Goal: Task Accomplishment & Management: Manage account settings

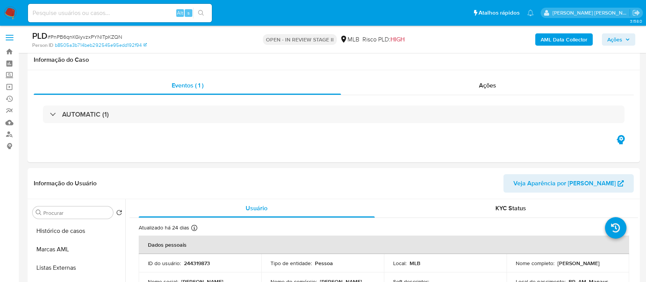
select select "10"
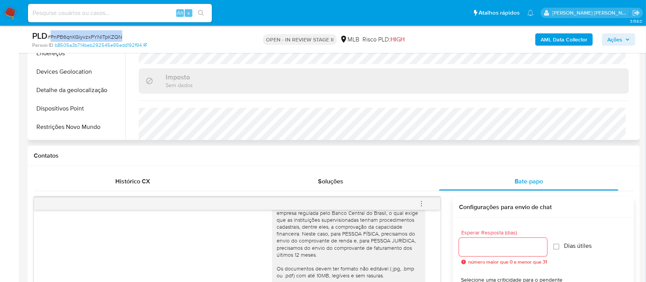
scroll to position [277, 0]
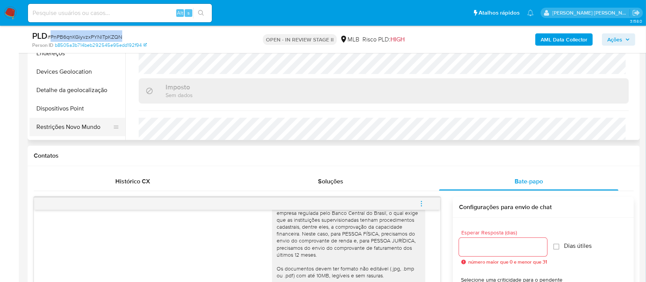
click at [65, 125] on button "Restrições Novo Mundo" at bounding box center [74, 127] width 90 height 18
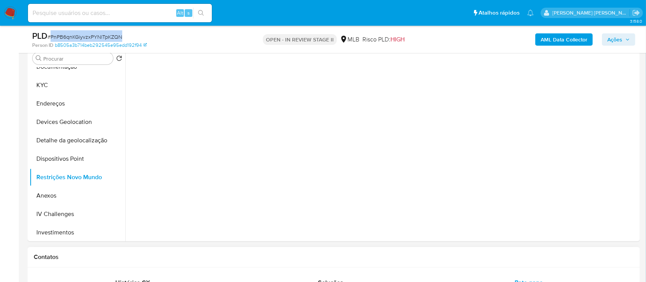
scroll to position [153, 0]
click at [72, 87] on button "KYC" at bounding box center [74, 86] width 90 height 18
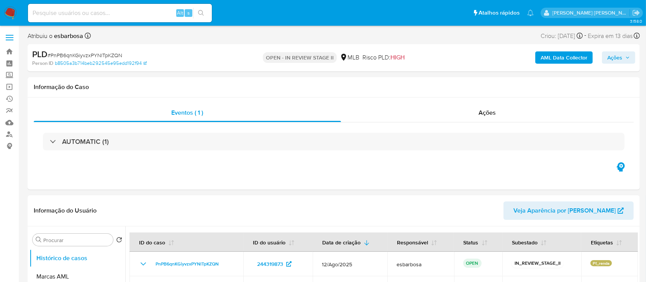
select select "10"
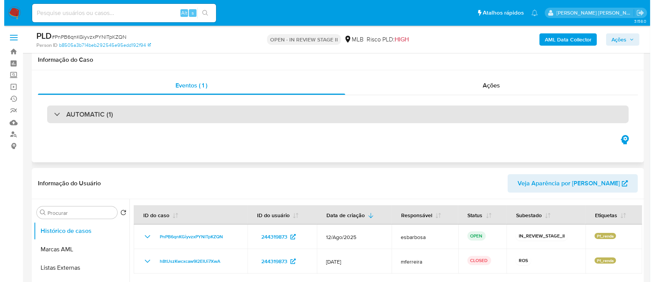
scroll to position [102, 0]
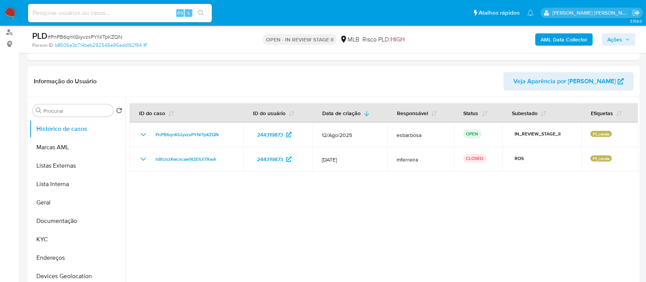
click at [563, 40] on b "AML Data Collector" at bounding box center [564, 39] width 47 height 12
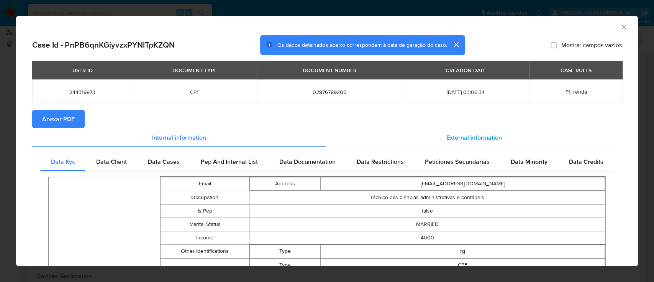
click at [456, 134] on span "External information" at bounding box center [474, 137] width 56 height 9
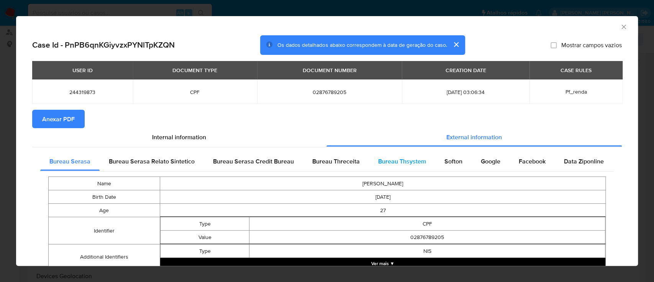
click at [398, 161] on span "Bureau Thsystem" at bounding box center [402, 161] width 48 height 9
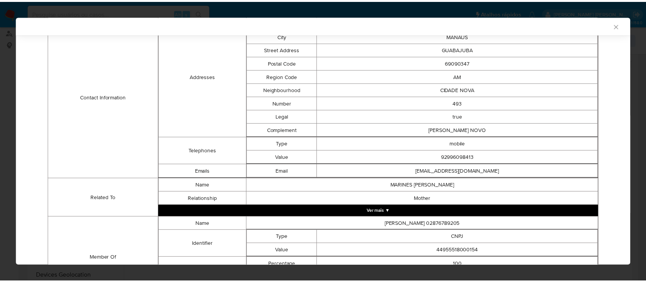
scroll to position [312, 0]
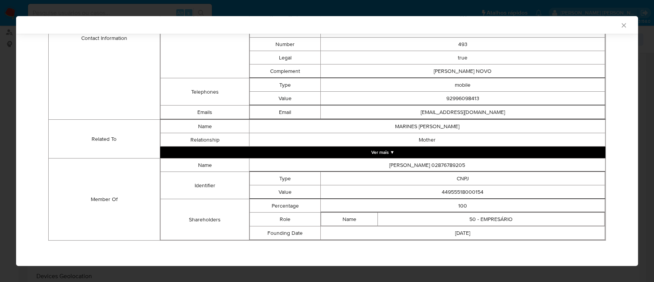
click at [450, 191] on td "44955518000154" at bounding box center [463, 191] width 284 height 13
copy td "44955518000154"
click at [620, 23] on icon "Fechar a janela" at bounding box center [624, 25] width 8 height 8
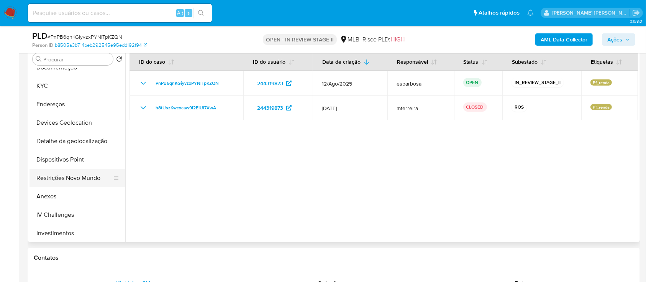
scroll to position [153, 0]
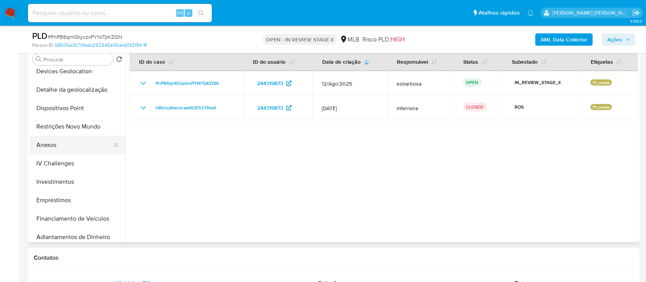
click at [51, 143] on button "Anexos" at bounding box center [74, 145] width 90 height 18
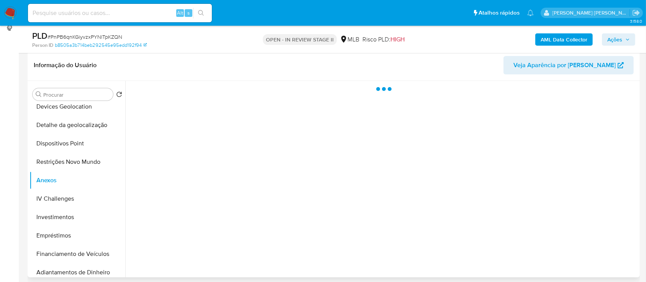
scroll to position [102, 0]
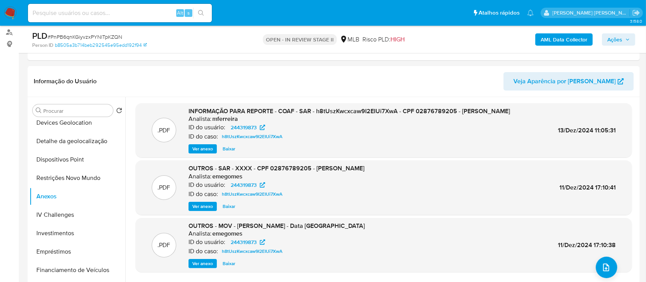
click at [565, 39] on b "AML Data Collector" at bounding box center [564, 39] width 47 height 12
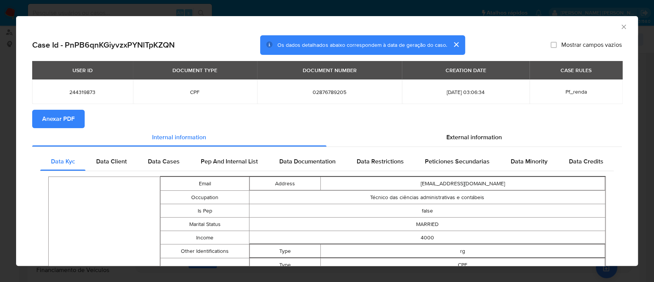
click at [54, 121] on span "Anexar PDF" at bounding box center [58, 118] width 33 height 17
click at [620, 24] on icon "Fechar a janela" at bounding box center [624, 27] width 8 height 8
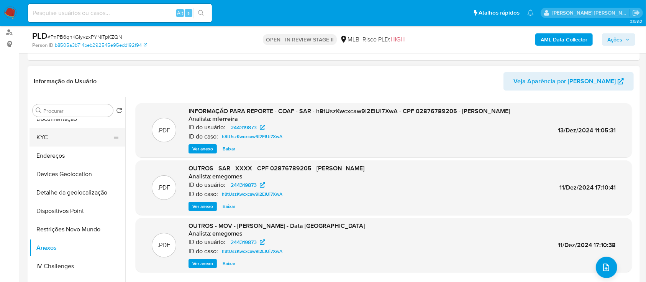
click at [58, 139] on button "KYC" at bounding box center [74, 137] width 90 height 18
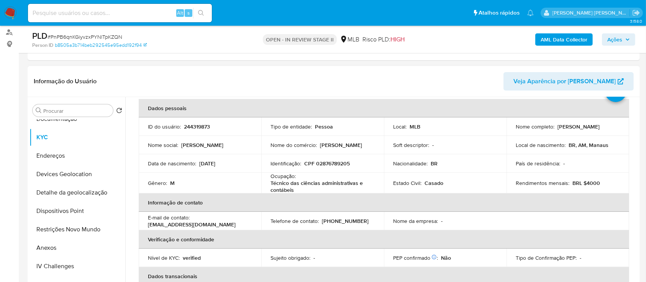
scroll to position [0, 0]
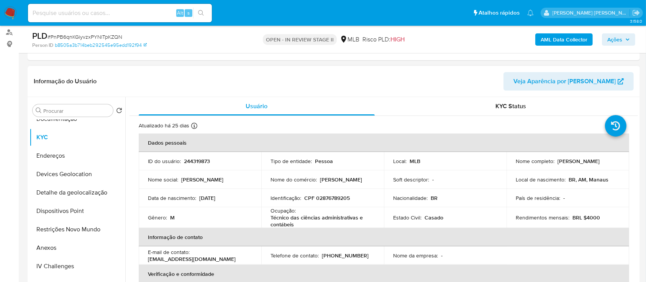
click at [346, 197] on p "CPF 02876789205" at bounding box center [327, 197] width 46 height 7
copy p "02876789205"
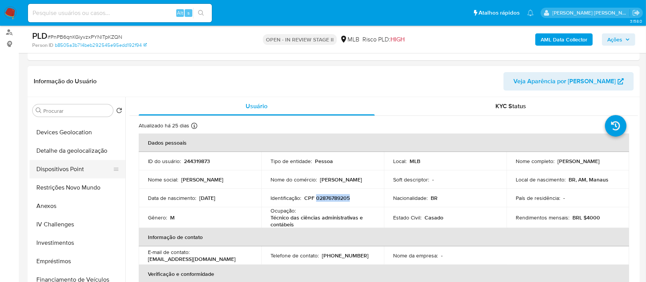
scroll to position [153, 0]
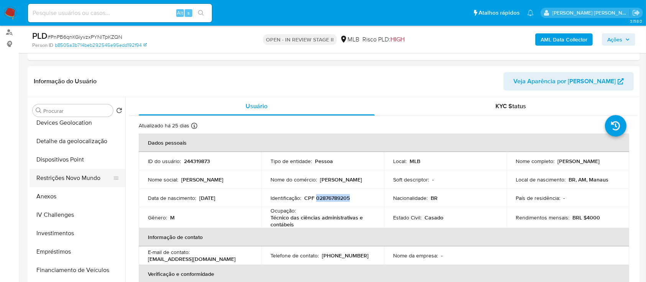
click at [77, 176] on button "Restrições Novo Mundo" at bounding box center [74, 178] width 90 height 18
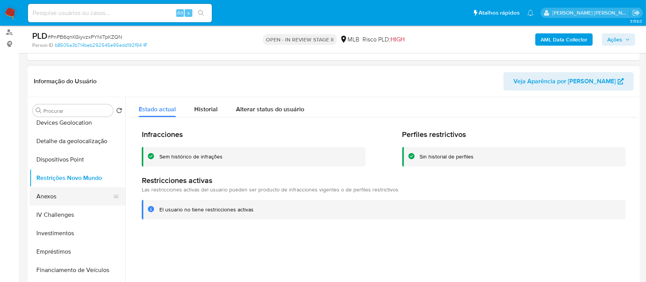
click at [57, 197] on button "Anexos" at bounding box center [74, 196] width 90 height 18
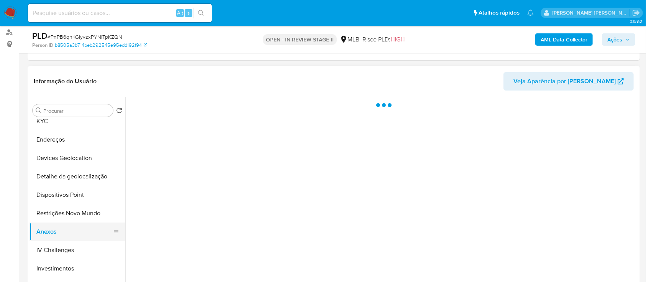
scroll to position [102, 0]
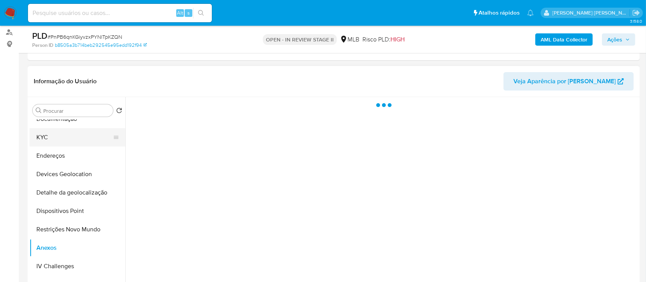
click at [72, 140] on button "KYC" at bounding box center [74, 137] width 90 height 18
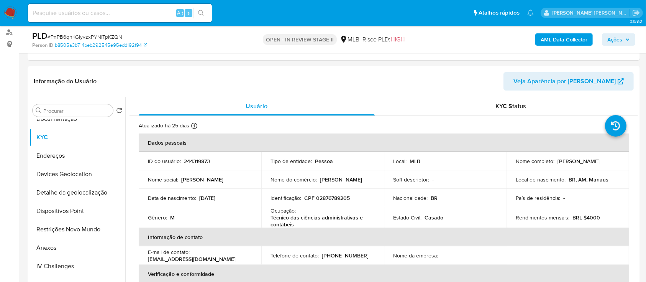
drag, startPoint x: 617, startPoint y: 39, endPoint x: 583, endPoint y: 46, distance: 34.6
click at [616, 39] on span "Ações" at bounding box center [614, 39] width 15 height 12
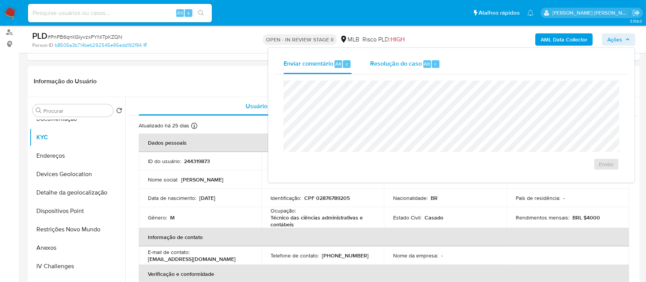
click at [411, 67] on span "Resolução do caso" at bounding box center [396, 63] width 52 height 9
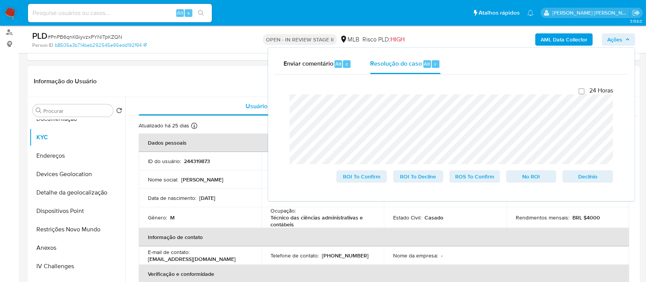
click at [203, 77] on header "Informação do Usuário Veja Aparência por Pessoa" at bounding box center [334, 81] width 600 height 18
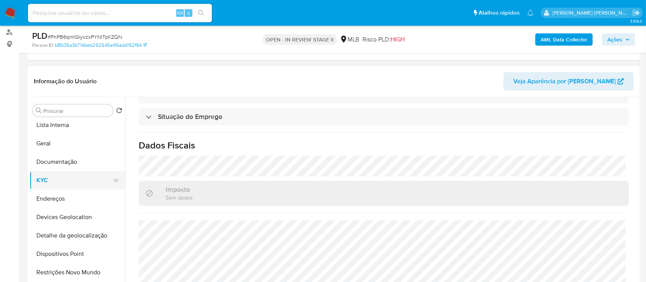
scroll to position [0, 0]
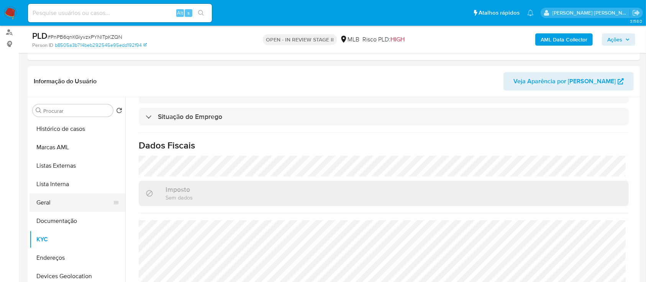
click at [61, 199] on button "Geral" at bounding box center [74, 202] width 90 height 18
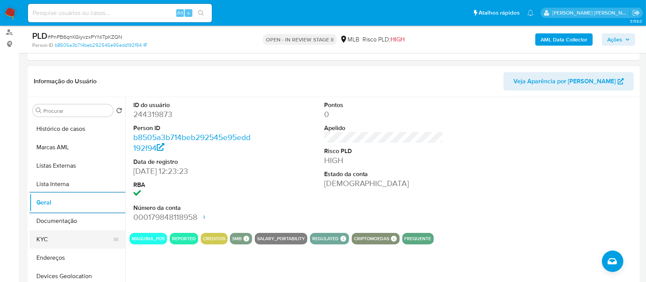
click at [56, 236] on button "KYC" at bounding box center [74, 239] width 90 height 18
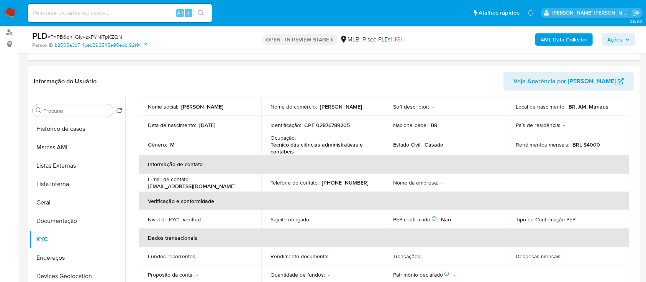
scroll to position [21, 0]
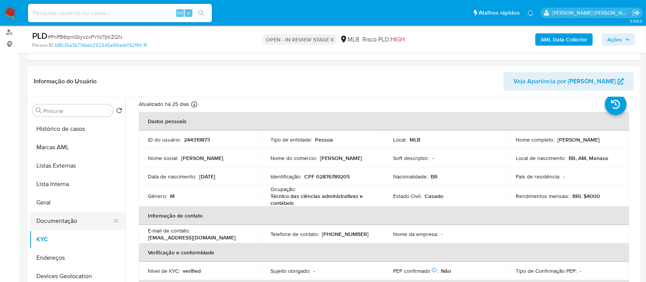
click at [61, 218] on button "Documentação" at bounding box center [74, 220] width 90 height 18
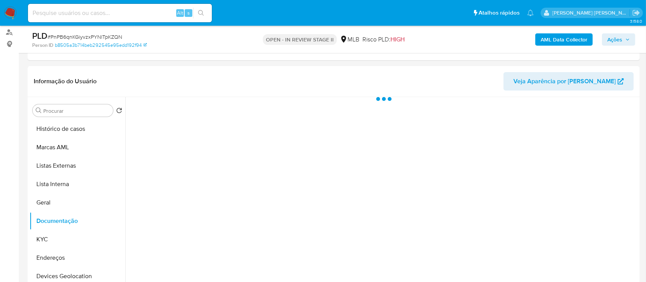
scroll to position [0, 0]
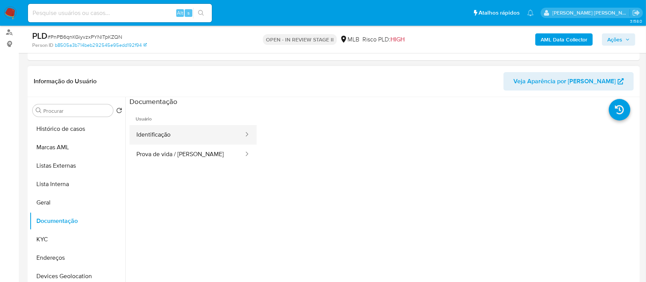
click at [197, 139] on button "Identificação" at bounding box center [186, 135] width 115 height 20
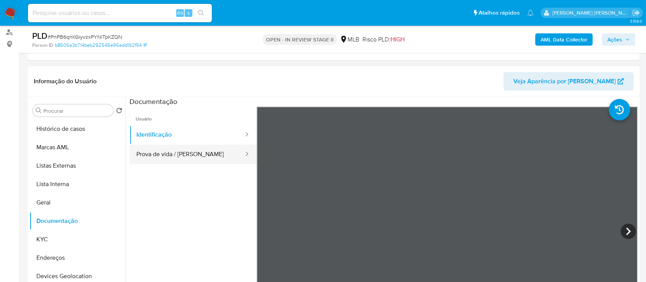
click at [170, 149] on button "Prova de vida / Selfie" at bounding box center [186, 154] width 115 height 20
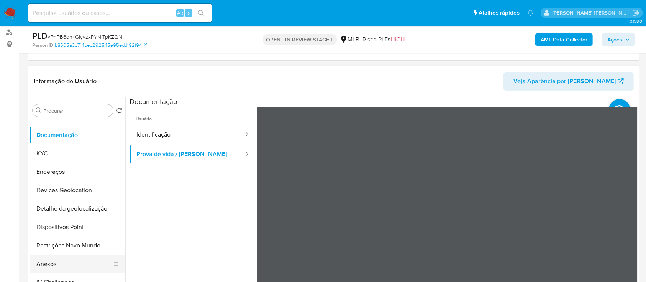
scroll to position [102, 0]
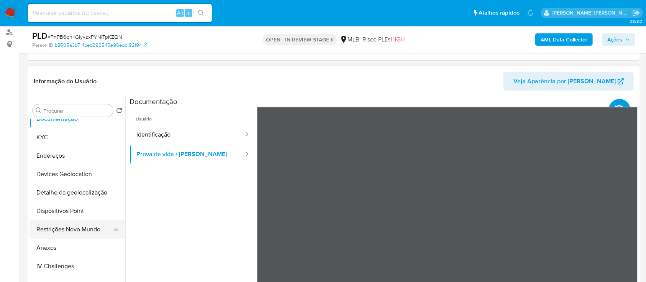
click at [64, 230] on button "Restrições Novo Mundo" at bounding box center [74, 229] width 90 height 18
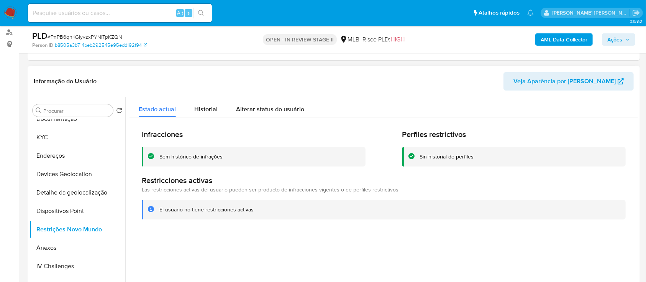
click at [193, 156] on div "Sem histórico de infrações" at bounding box center [190, 156] width 63 height 7
click at [63, 176] on button "Devices Geolocation" at bounding box center [74, 174] width 90 height 18
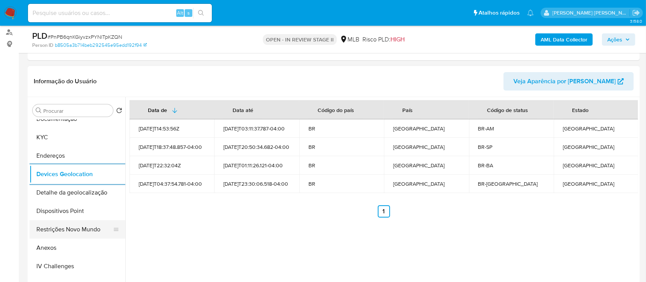
click at [65, 231] on button "Restrições Novo Mundo" at bounding box center [74, 229] width 90 height 18
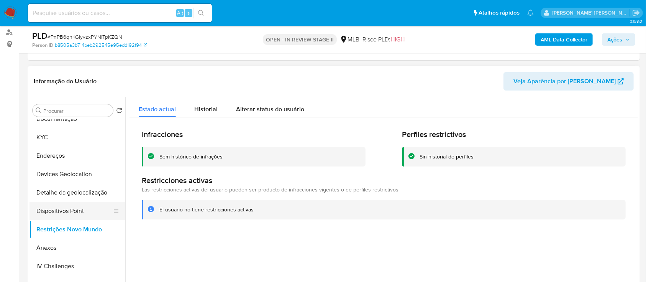
click at [80, 210] on button "Dispositivos Point" at bounding box center [74, 211] width 90 height 18
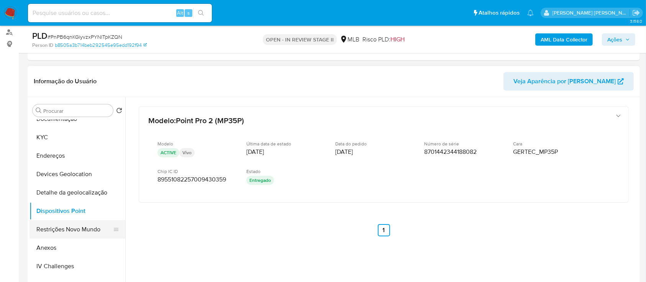
click at [76, 230] on button "Restrições Novo Mundo" at bounding box center [74, 229] width 90 height 18
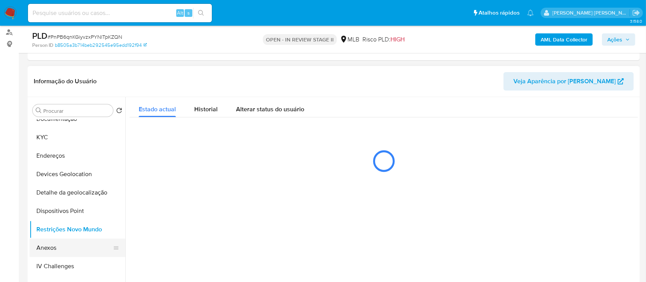
click at [62, 246] on button "Anexos" at bounding box center [74, 247] width 90 height 18
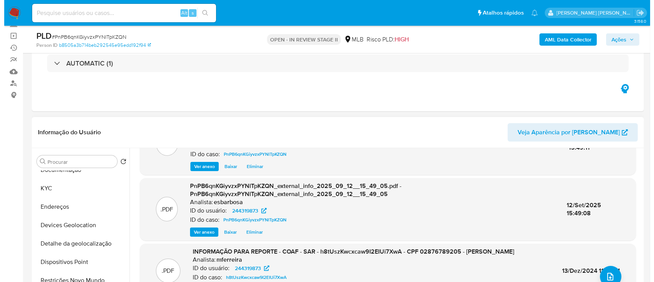
scroll to position [51, 0]
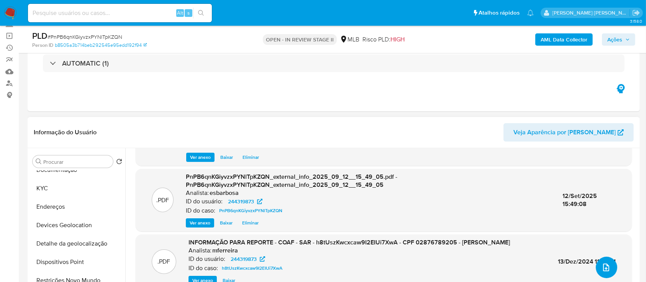
click at [609, 264] on button "upload-file" at bounding box center [606, 266] width 21 height 21
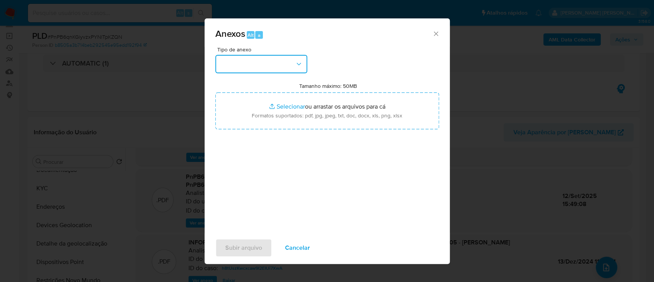
click at [259, 67] on button "button" at bounding box center [261, 64] width 92 height 18
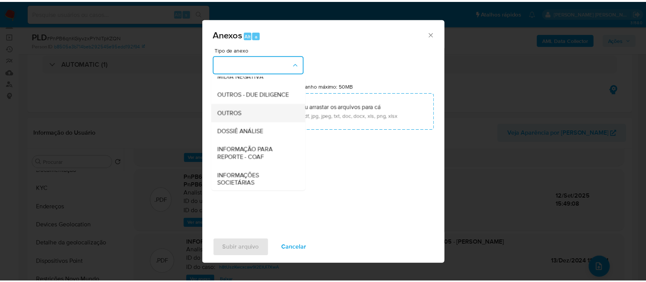
scroll to position [102, 0]
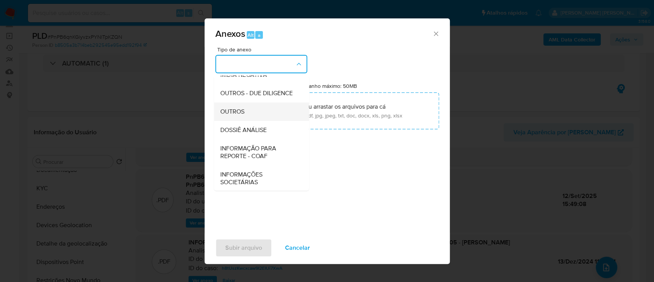
click at [242, 115] on span "OUTROS" at bounding box center [232, 112] width 24 height 8
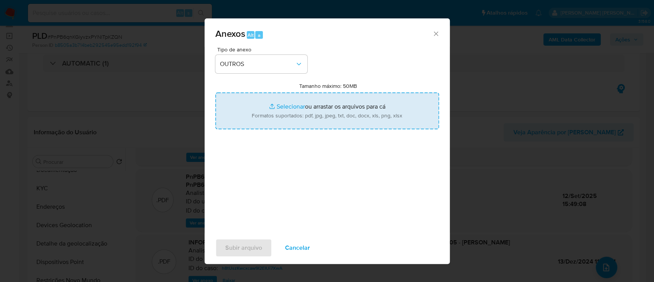
click at [282, 107] on input "Tamanho máximo: 50MB Selecionar arquivos" at bounding box center [327, 110] width 224 height 37
type input "C:\fakepath\2° SAR - XXXXX - CPF 02876789205 - SAMUEL PAZ PEREIRA.pdf"
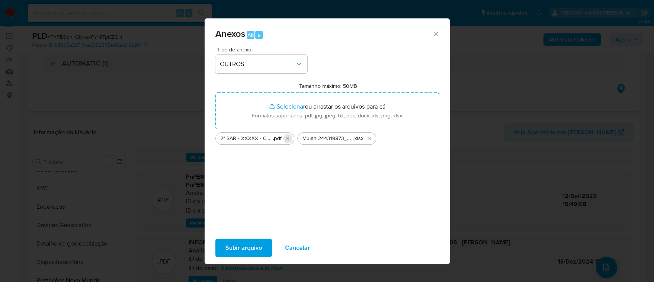
click at [288, 139] on icon "Excluir 2° SAR - XXXXX - CPF 02876789205 - SAMUEL PAZ PEREIRA.pdf" at bounding box center [288, 138] width 6 height 6
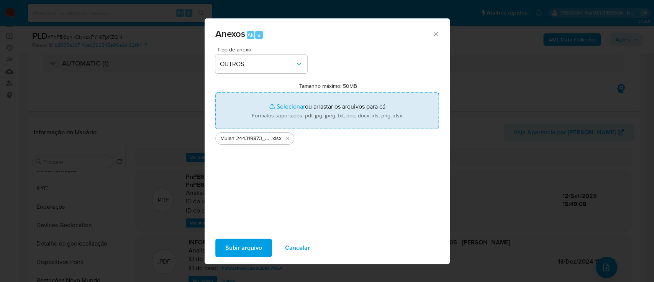
type input "C:\fakepath\2° SAR - XXXX - CPF 02876789205 - SAMUEL PAZ PEREIRA.pdf"
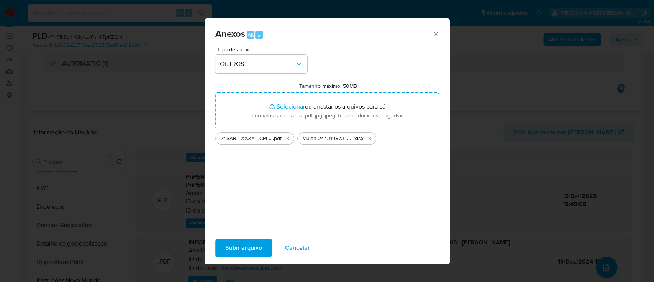
click at [243, 249] on span "Subir arquivo" at bounding box center [243, 247] width 37 height 17
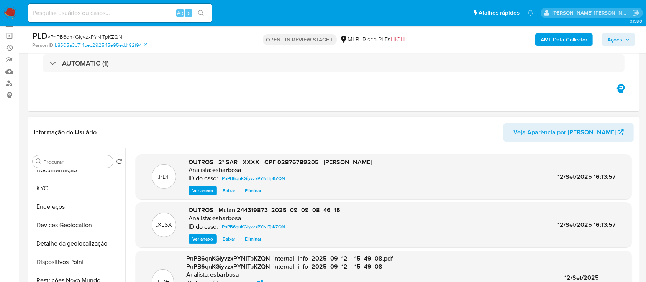
scroll to position [0, 0]
click at [609, 44] on span "Ações" at bounding box center [614, 39] width 15 height 12
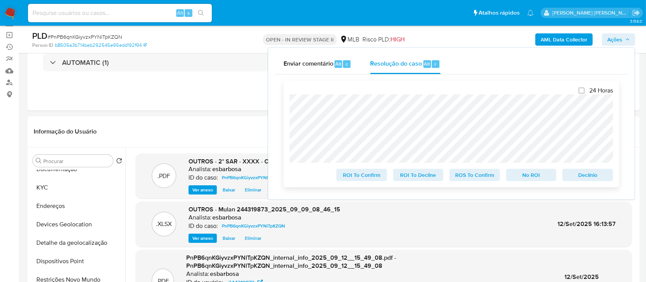
scroll to position [102, 0]
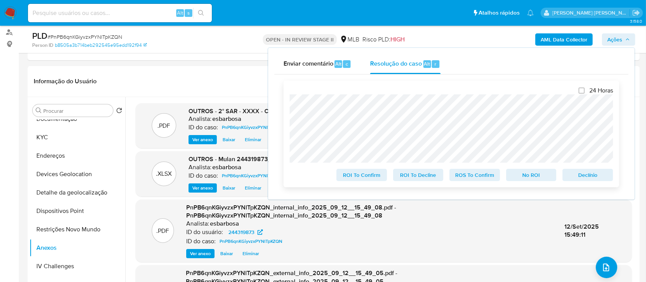
click at [478, 178] on span "ROS To Confirm" at bounding box center [475, 174] width 40 height 11
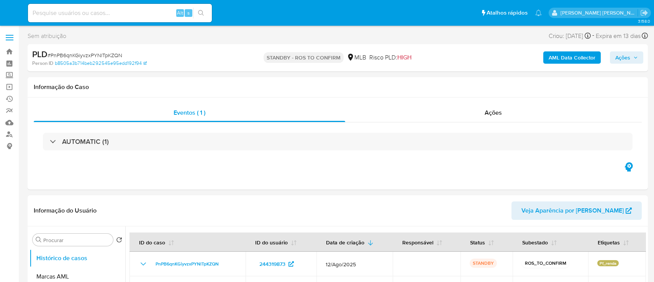
select select "10"
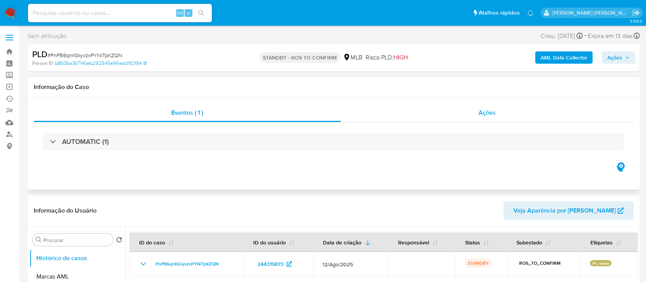
click at [447, 118] on div "Ações" at bounding box center [487, 112] width 293 height 18
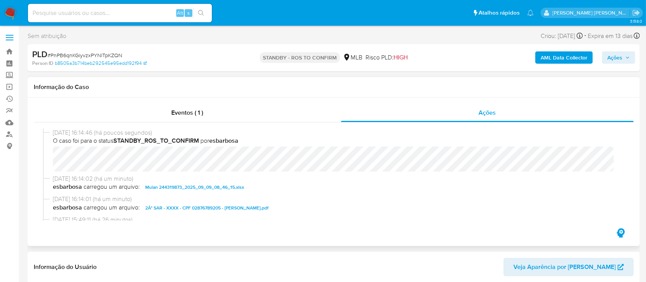
scroll to position [51, 0]
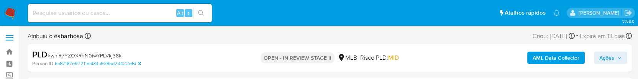
select select "10"
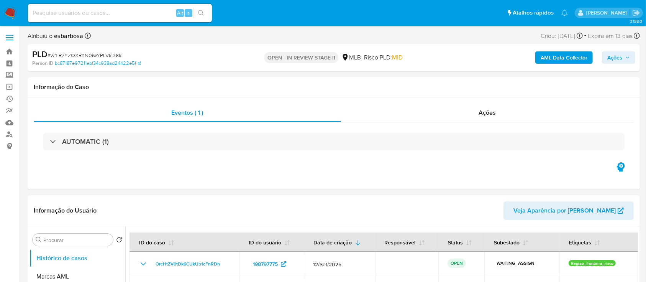
click at [104, 55] on span "# wnlR7YZOXRhN0iwYPLVkj38k" at bounding box center [85, 55] width 74 height 8
copy span "wnlR7YZOXRhN0iwYPLVkj38k"
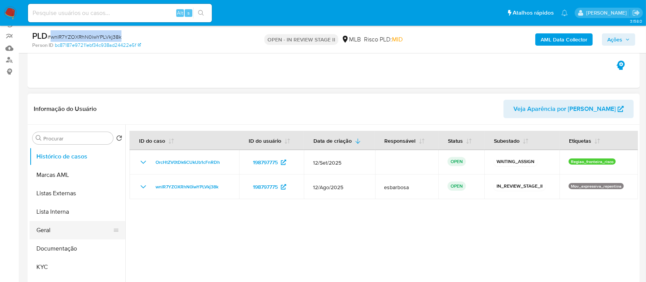
scroll to position [102, 0]
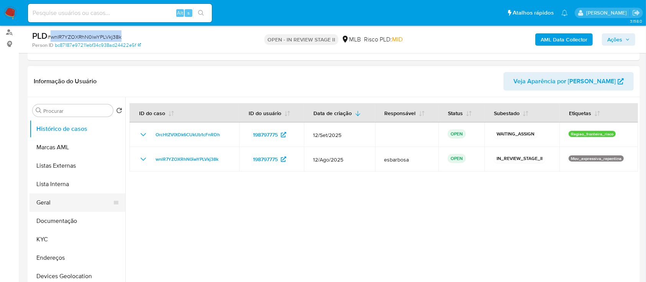
click at [49, 198] on button "Geral" at bounding box center [74, 202] width 90 height 18
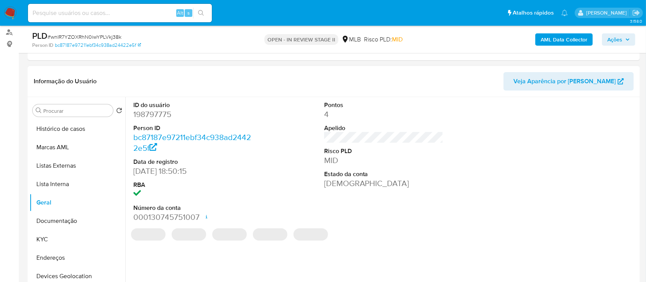
click at [169, 115] on dd "198797775" at bounding box center [193, 114] width 120 height 11
click at [161, 112] on dd "198797775" at bounding box center [193, 114] width 120 height 11
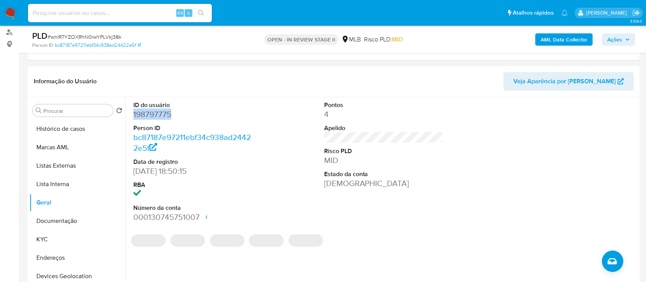
click at [161, 112] on dd "198797775" at bounding box center [193, 114] width 120 height 11
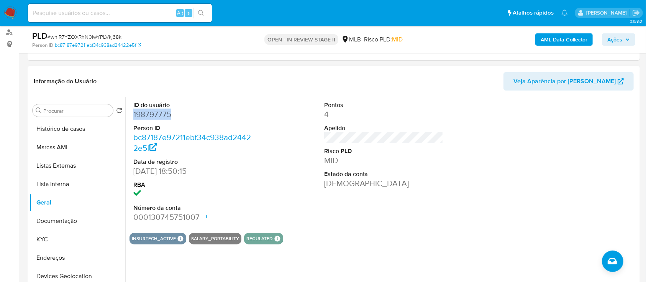
copy dd "198797775"
click at [65, 223] on button "Documentação" at bounding box center [74, 220] width 90 height 18
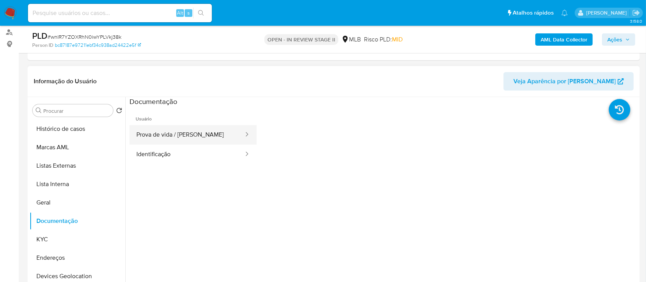
drag, startPoint x: 147, startPoint y: 133, endPoint x: 153, endPoint y: 133, distance: 5.7
click at [148, 133] on button "Prova de vida / Selfie" at bounding box center [186, 135] width 115 height 20
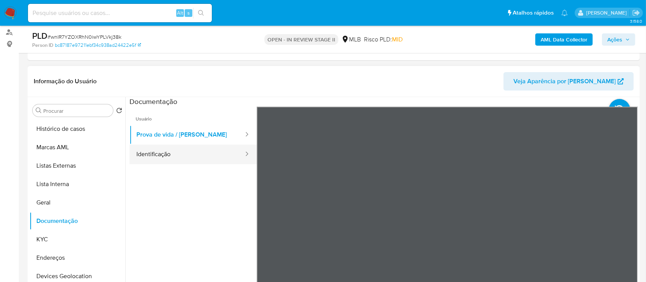
click at [195, 155] on button "Identificação" at bounding box center [186, 154] width 115 height 20
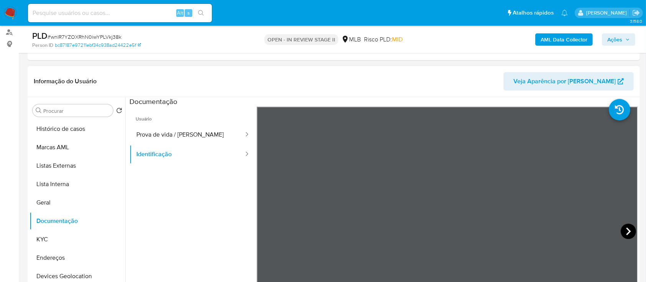
click at [626, 224] on icon at bounding box center [628, 230] width 15 height 15
click at [267, 227] on icon at bounding box center [266, 230] width 15 height 15
click at [187, 131] on button "Prova de vida / Selfie" at bounding box center [186, 135] width 115 height 20
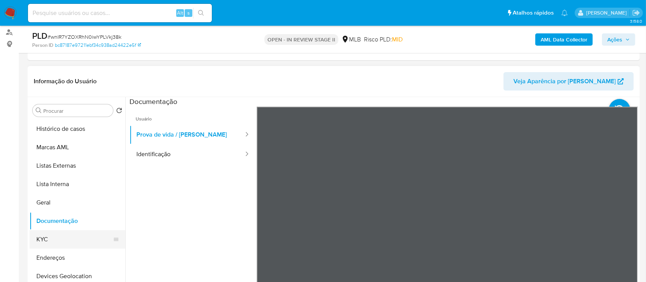
click at [50, 237] on button "KYC" at bounding box center [74, 239] width 90 height 18
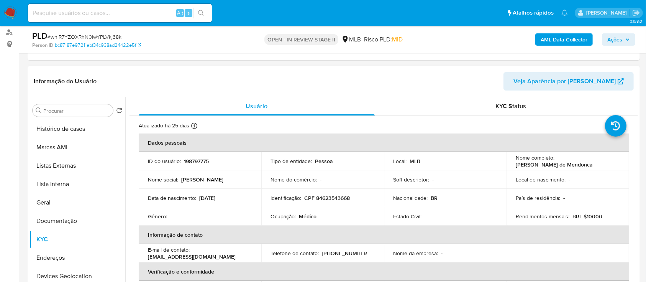
click at [563, 164] on p "Alessandra Aredes Moraes de Mendonca" at bounding box center [554, 164] width 77 height 7
click at [564, 165] on p "Alessandra Aredes Moraes de Mendonca" at bounding box center [554, 164] width 77 height 7
drag, startPoint x: 614, startPoint y: 161, endPoint x: 515, endPoint y: 167, distance: 99.4
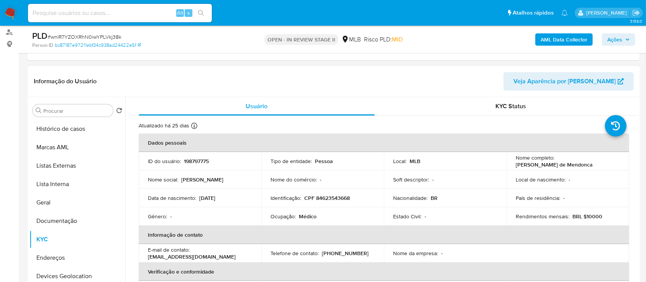
click at [516, 167] on div "Nome completo : Alessandra Aredes Moraes de Mendonca" at bounding box center [568, 161] width 104 height 14
copy p "Alessandra Aredes Moraes de Mendonca"
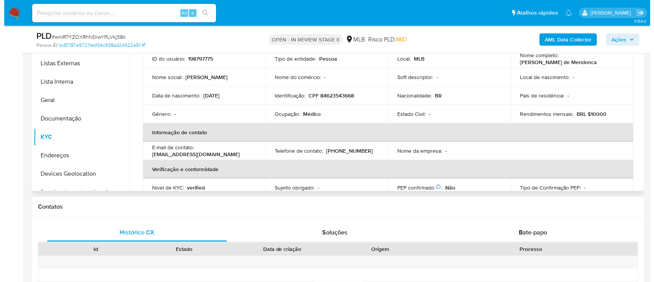
scroll to position [153, 0]
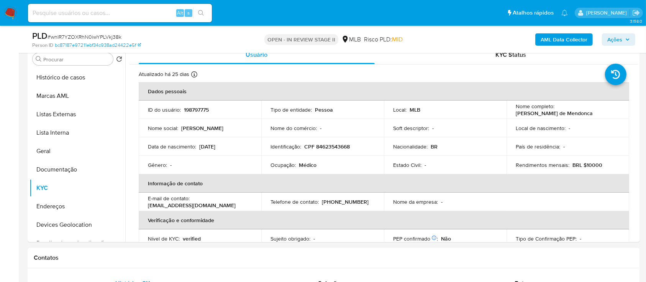
click at [558, 35] on b "AML Data Collector" at bounding box center [564, 39] width 47 height 12
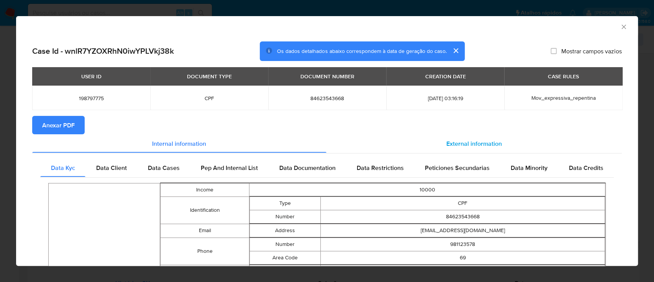
click at [472, 143] on span "External information" at bounding box center [474, 143] width 56 height 9
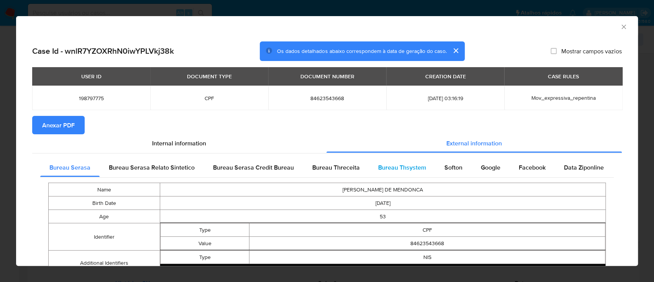
click at [411, 169] on span "Bureau Thsystem" at bounding box center [402, 167] width 48 height 9
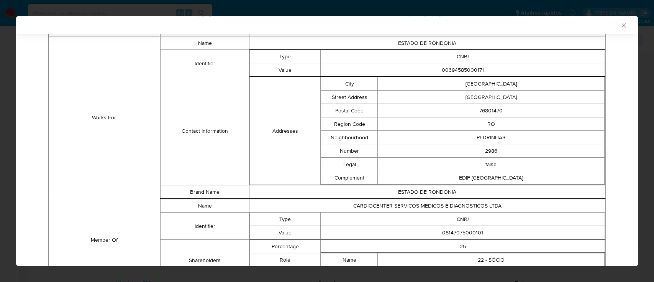
scroll to position [549, 0]
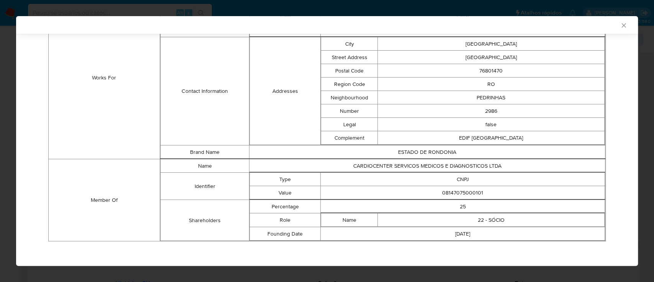
click at [462, 190] on td "08147075000101" at bounding box center [463, 192] width 284 height 13
copy td "08147075000101"
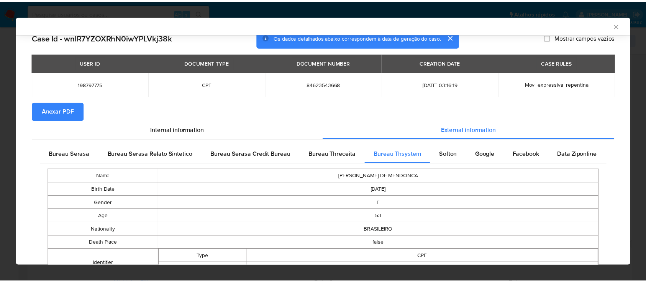
scroll to position [0, 0]
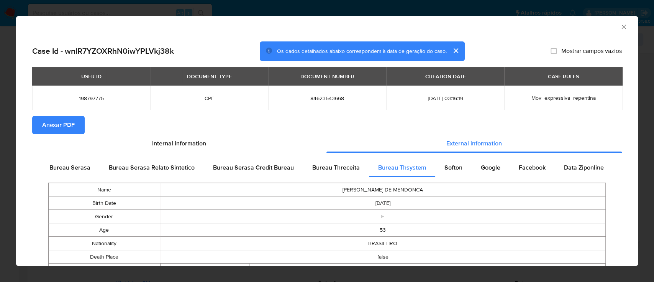
click at [62, 122] on span "Anexar PDF" at bounding box center [58, 124] width 33 height 17
click at [621, 28] on icon "Fechar a janela" at bounding box center [623, 27] width 4 height 4
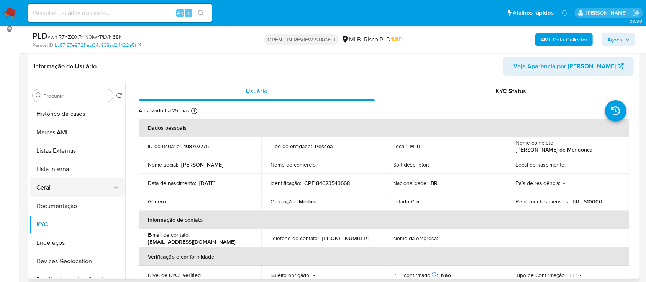
scroll to position [102, 0]
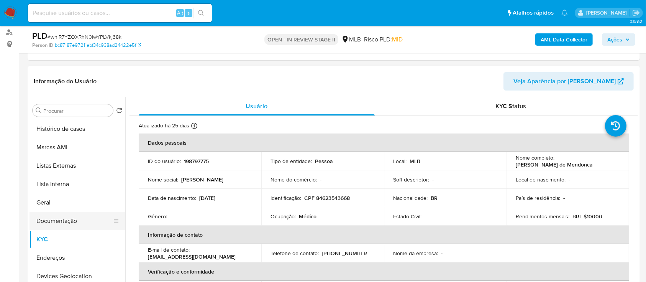
click at [65, 225] on button "Documentação" at bounding box center [74, 220] width 90 height 18
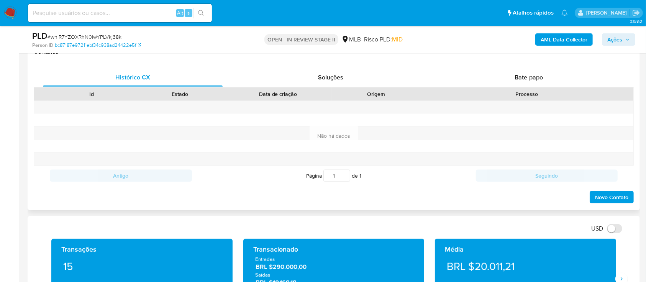
scroll to position [306, 0]
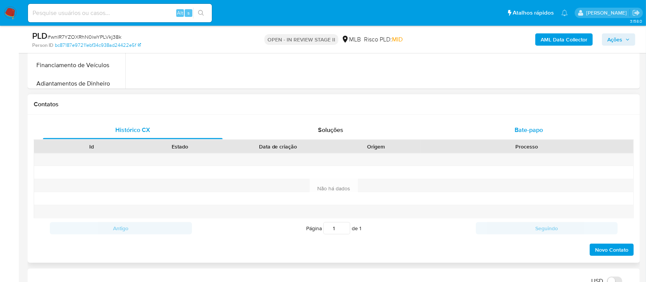
click at [463, 128] on div "Bate-papo" at bounding box center [529, 130] width 180 height 18
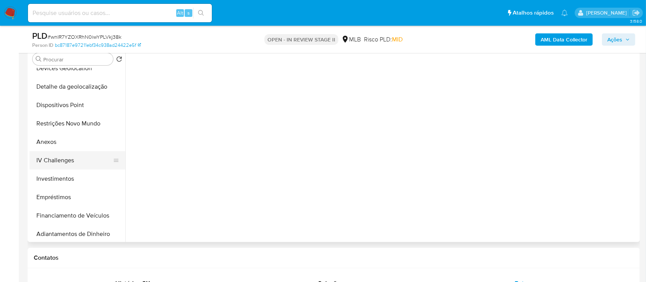
scroll to position [153, 0]
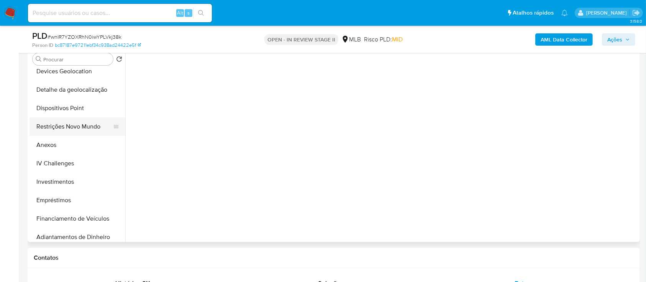
click at [71, 128] on button "Restrições Novo Mundo" at bounding box center [74, 126] width 90 height 18
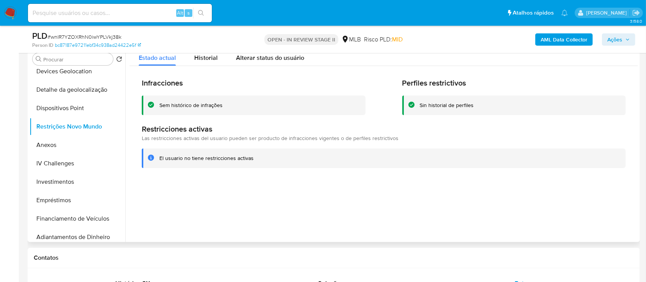
click at [211, 105] on div "Sem histórico de infrações" at bounding box center [190, 105] width 63 height 7
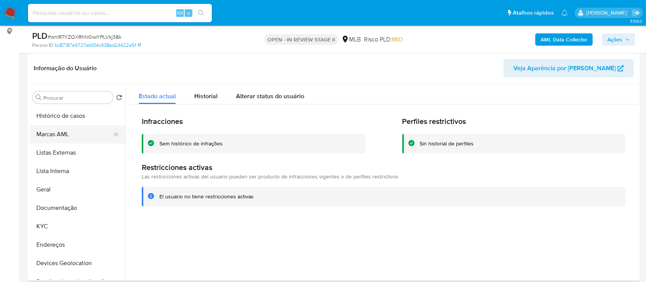
scroll to position [102, 0]
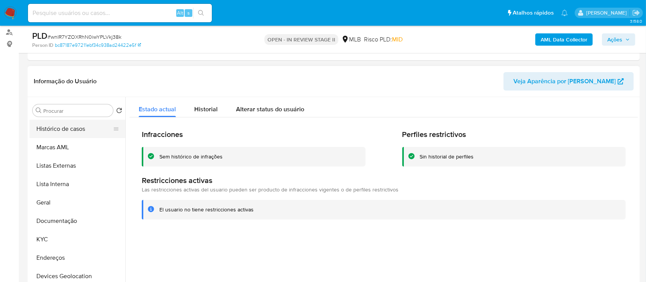
click at [64, 128] on button "Histórico de casos" at bounding box center [74, 129] width 90 height 18
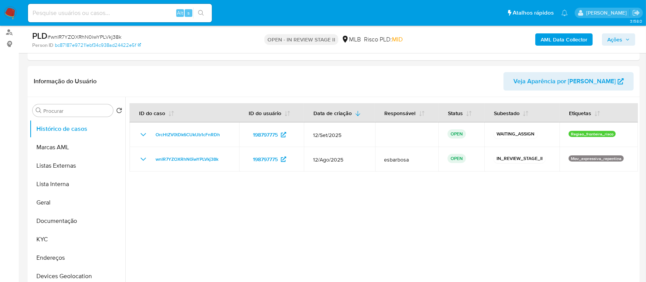
click at [613, 41] on span "Ações" at bounding box center [614, 39] width 15 height 12
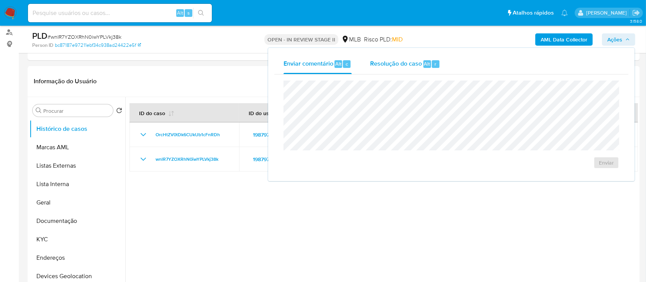
click at [398, 66] on span "Resolução do caso" at bounding box center [396, 63] width 52 height 9
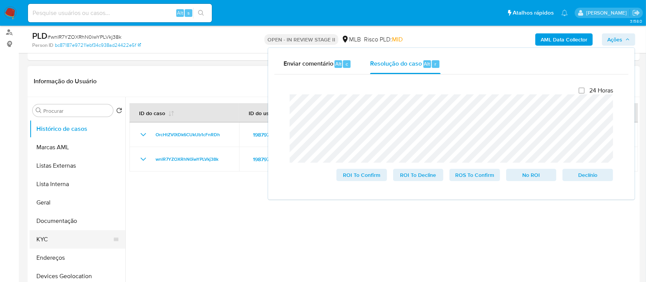
click at [72, 237] on button "KYC" at bounding box center [74, 239] width 90 height 18
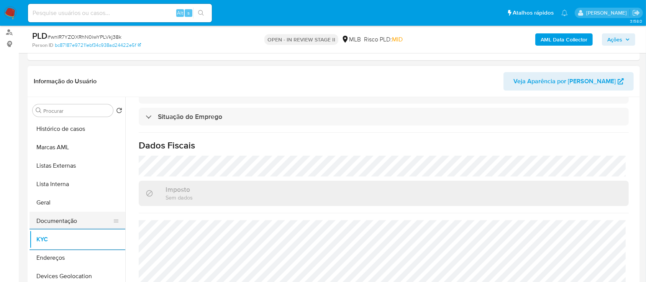
scroll to position [51, 0]
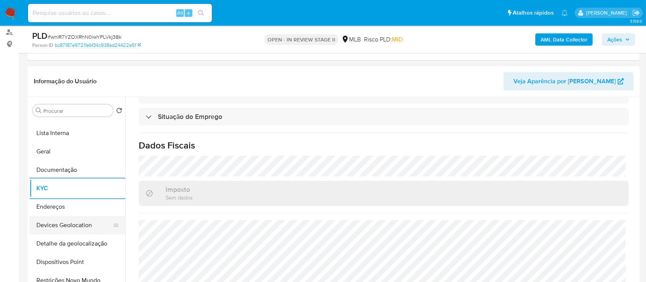
click at [65, 224] on button "Devices Geolocation" at bounding box center [74, 225] width 90 height 18
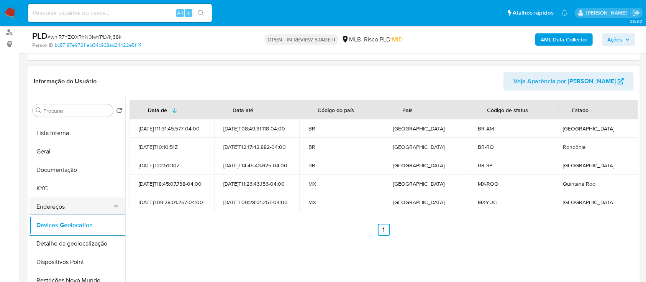
scroll to position [102, 0]
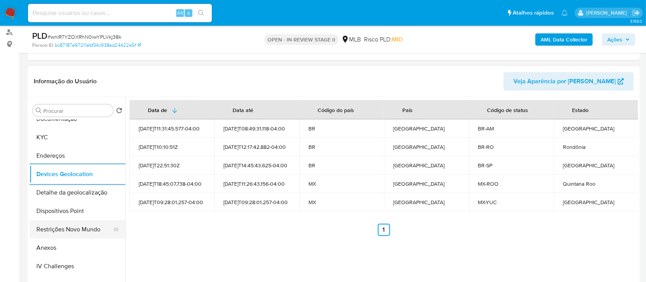
click at [66, 228] on button "Restrições Novo Mundo" at bounding box center [74, 229] width 90 height 18
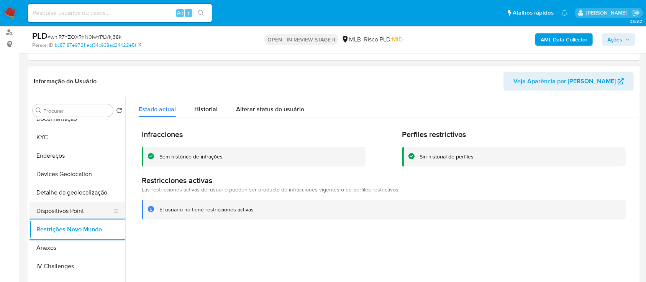
click at [74, 211] on button "Dispositivos Point" at bounding box center [74, 211] width 90 height 18
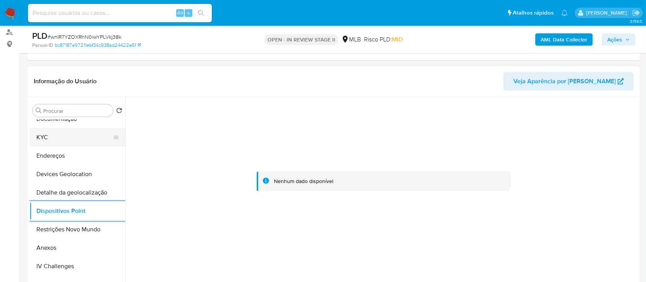
click at [64, 131] on button "KYC" at bounding box center [74, 137] width 90 height 18
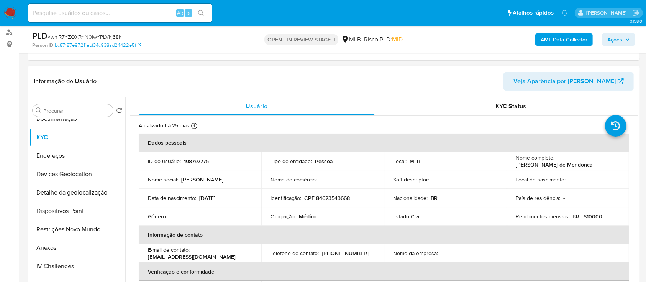
click at [341, 198] on p "CPF 84623543668" at bounding box center [327, 197] width 46 height 7
copy p "84623543668"
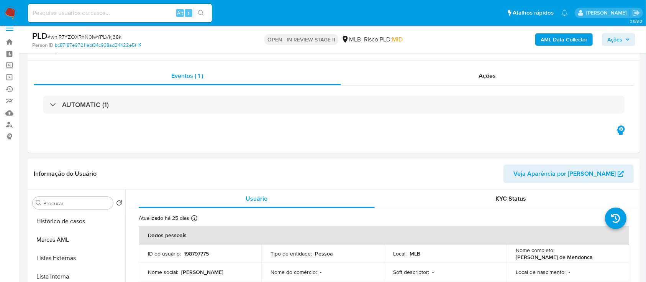
scroll to position [0, 0]
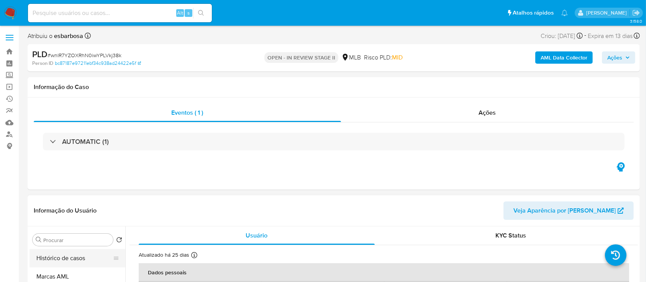
click at [65, 262] on button "Histórico de casos" at bounding box center [74, 258] width 90 height 18
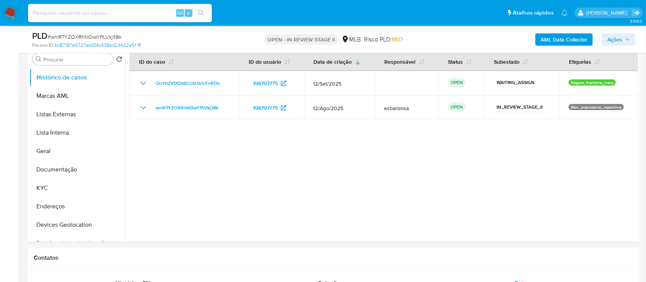
scroll to position [102, 0]
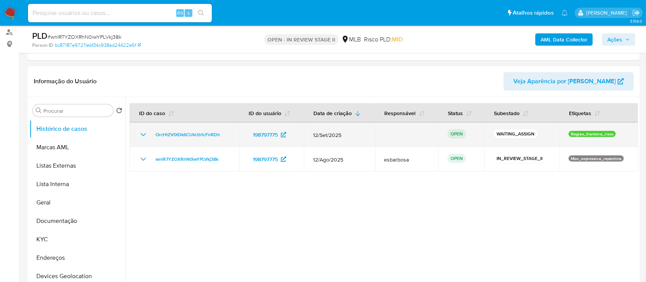
drag, startPoint x: 613, startPoint y: 133, endPoint x: 567, endPoint y: 136, distance: 46.0
click at [569, 136] on div "Regiao_fronteira_risco" at bounding box center [599, 135] width 60 height 8
drag, startPoint x: 223, startPoint y: 133, endPoint x: 156, endPoint y: 135, distance: 67.1
click at [156, 135] on div "OrcHtZV0tDk6CUkUb1cFnRDh" at bounding box center [184, 134] width 91 height 9
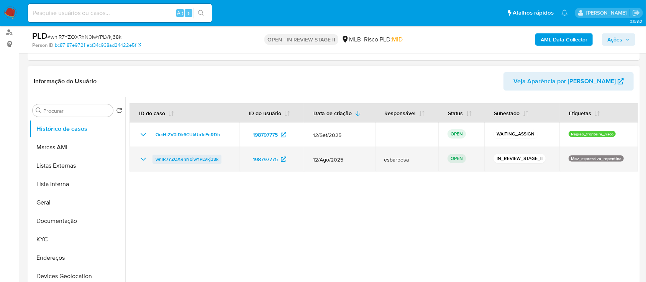
click at [179, 159] on span "wnlR7YZOXRhN0iwYPLVkj38k" at bounding box center [187, 158] width 63 height 9
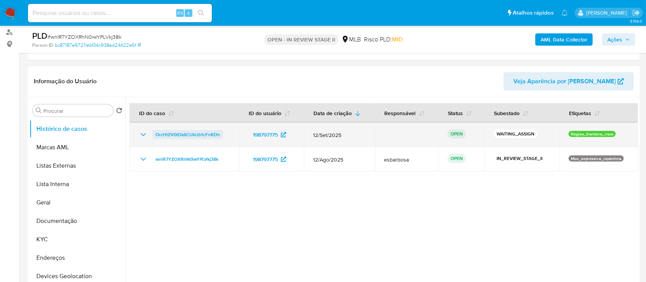
click at [187, 133] on span "OrcHtZV0tDk6CUkUb1cFnRDh" at bounding box center [188, 134] width 64 height 9
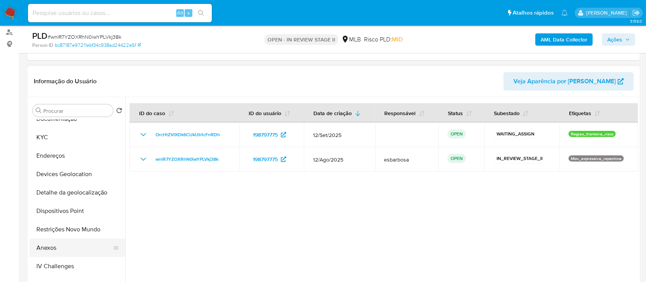
click at [53, 243] on button "Anexos" at bounding box center [74, 247] width 90 height 18
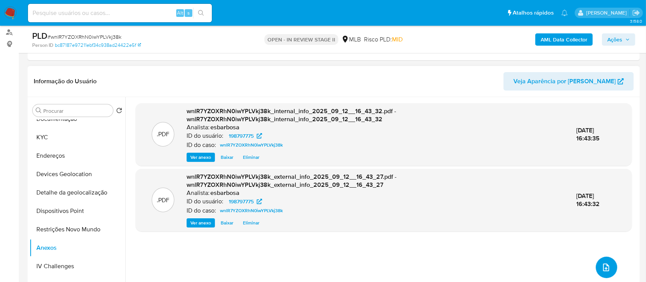
click at [601, 265] on icon "upload-file" at bounding box center [605, 266] width 9 height 9
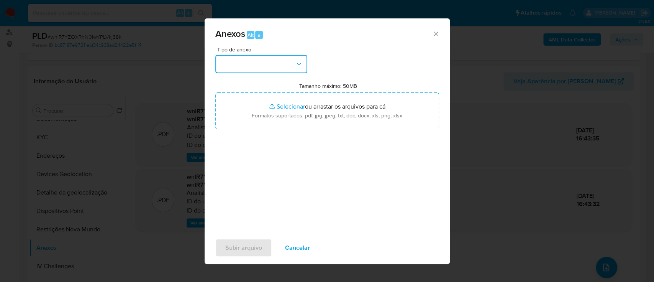
click at [269, 67] on button "button" at bounding box center [261, 64] width 92 height 18
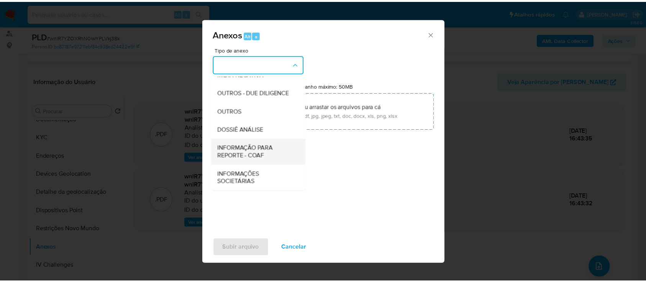
scroll to position [118, 0]
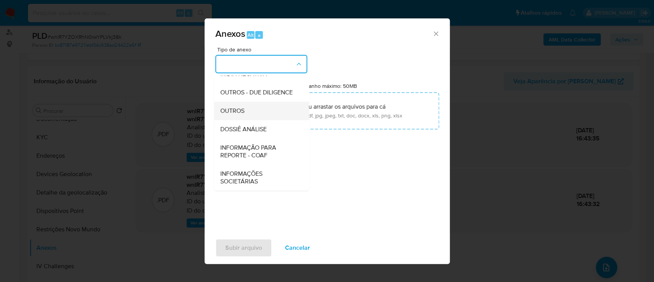
click at [226, 108] on span "OUTROS" at bounding box center [232, 111] width 24 height 8
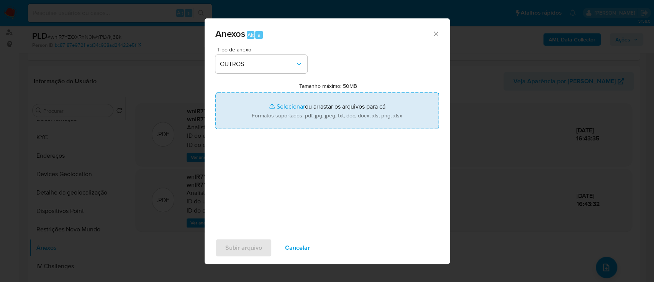
click at [287, 108] on input "Tamanho máximo: 50MB Selecionar arquivos" at bounding box center [327, 110] width 224 height 37
type input "C:\fakepath\Mulan 198797775_2025_09_12_06_08_29.xlsx"
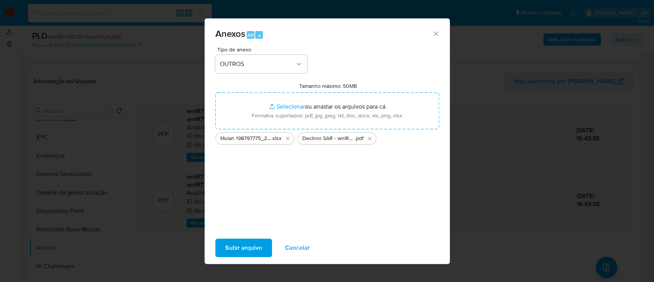
click at [236, 247] on span "Subir arquivo" at bounding box center [243, 247] width 37 height 17
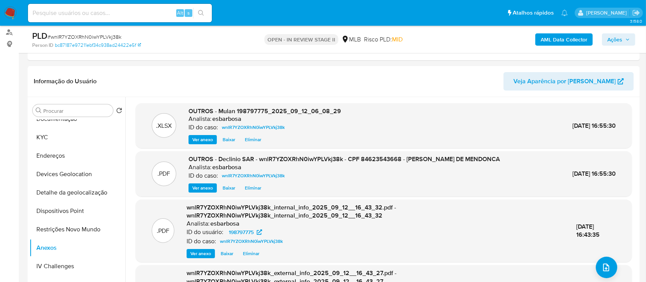
click at [613, 39] on span "Ações" at bounding box center [614, 39] width 15 height 12
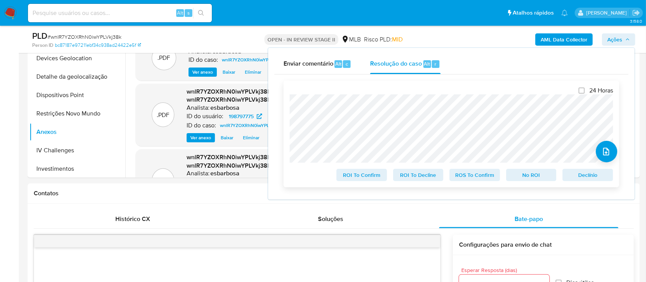
scroll to position [255, 0]
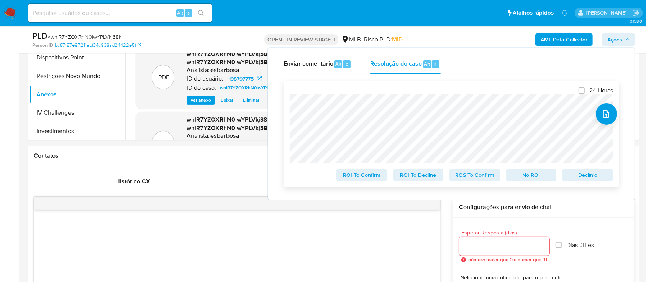
click at [527, 177] on span "No ROI" at bounding box center [531, 174] width 40 height 11
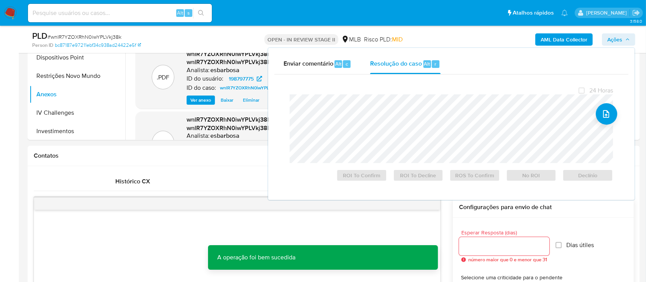
click at [113, 36] on span "# wnlR7YZOXRhN0iwYPLVkj38k" at bounding box center [85, 37] width 74 height 8
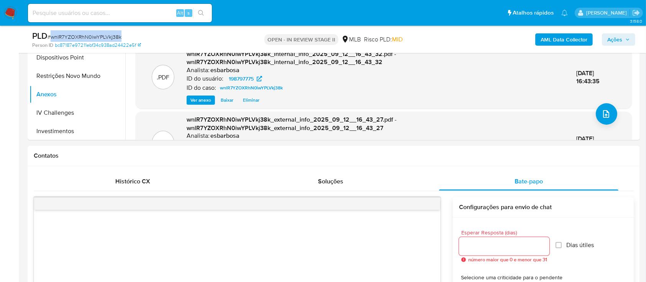
click at [113, 36] on span "# wnlR7YZOXRhN0iwYPLVkj38k" at bounding box center [85, 37] width 74 height 8
copy span "wnlR7YZOXRhN0iwYPLVkj38k"
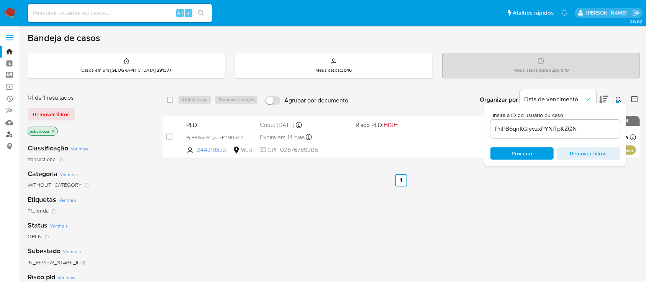
click at [10, 134] on link "Localizador de pessoas" at bounding box center [45, 134] width 91 height 12
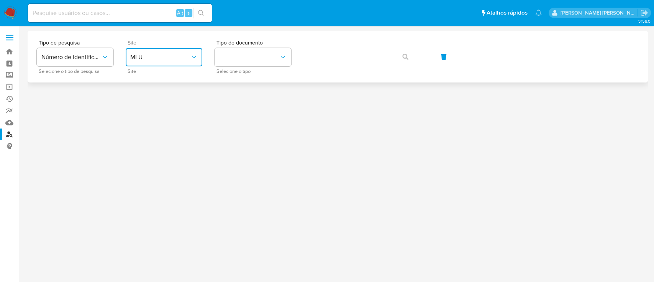
click at [181, 61] on span "MLU" at bounding box center [160, 57] width 60 height 8
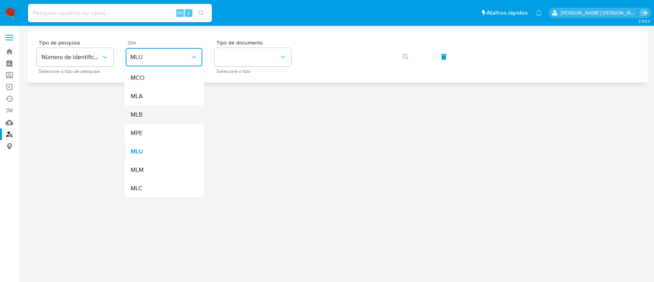
click at [177, 113] on div "MLB" at bounding box center [161, 114] width 63 height 18
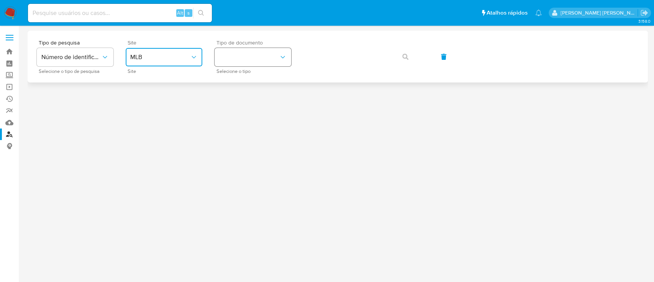
click at [247, 53] on button "identificationType" at bounding box center [253, 57] width 77 height 18
click at [249, 105] on div "CPF CPF" at bounding box center [250, 108] width 63 height 26
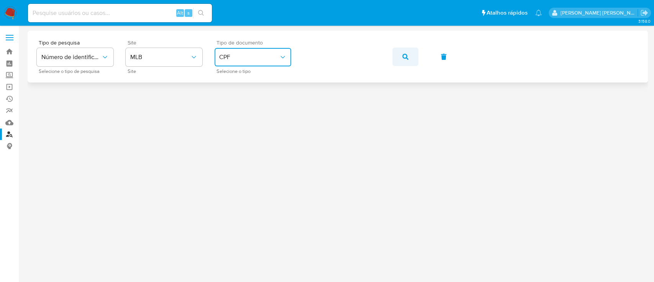
click at [404, 59] on icon "button" at bounding box center [405, 57] width 6 height 6
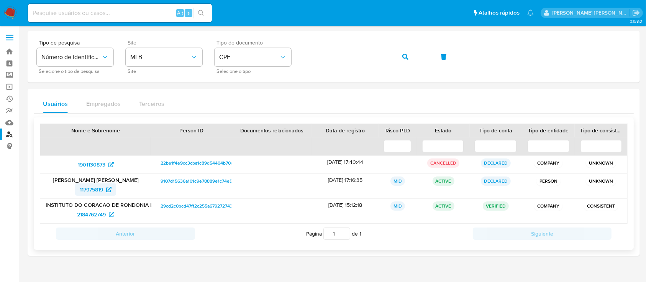
click at [95, 190] on span "117975819" at bounding box center [91, 189] width 23 height 12
click at [85, 219] on span "2184762749" at bounding box center [91, 214] width 29 height 12
click at [10, 13] on img at bounding box center [10, 13] width 13 height 13
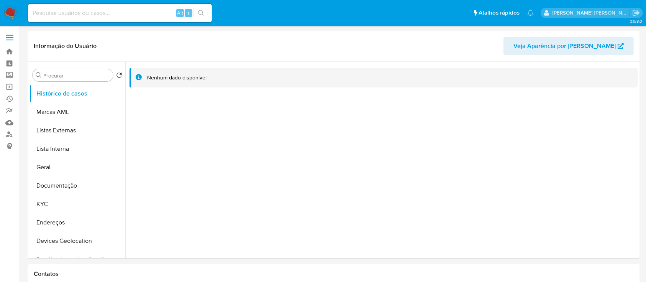
select select "10"
click at [77, 189] on button "Documentação" at bounding box center [74, 185] width 90 height 18
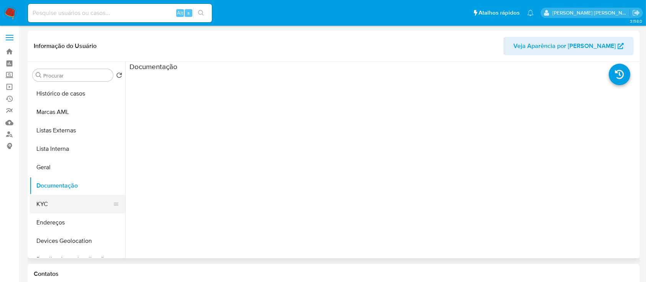
click at [59, 200] on button "KYC" at bounding box center [74, 204] width 90 height 18
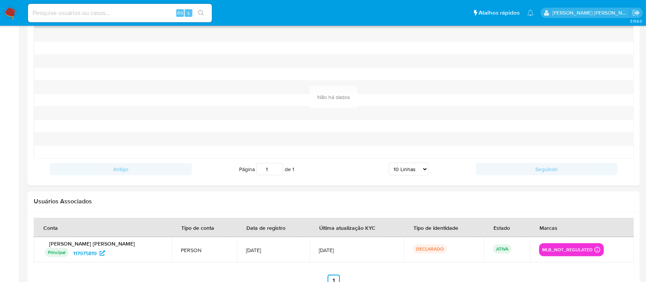
scroll to position [825, 0]
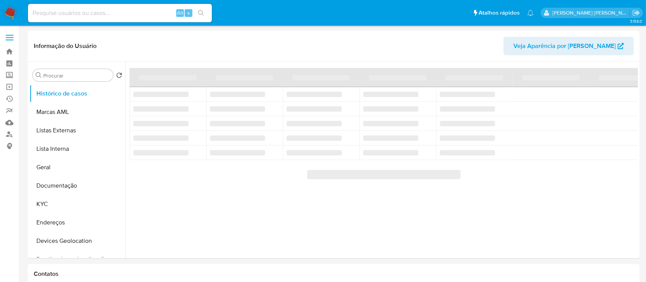
select select "10"
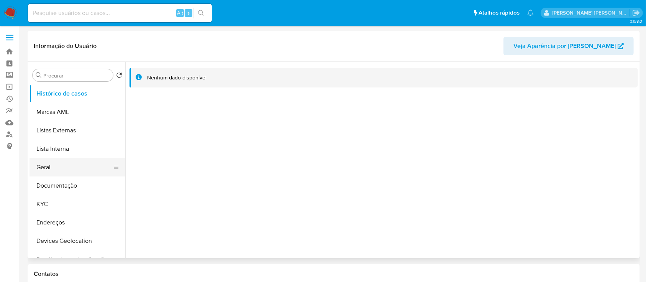
click at [61, 170] on button "Geral" at bounding box center [74, 167] width 90 height 18
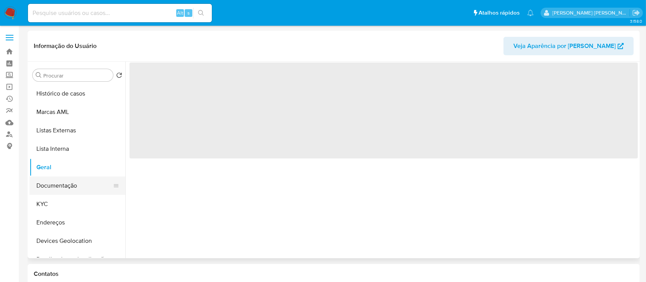
click at [64, 188] on button "Documentação" at bounding box center [74, 185] width 90 height 18
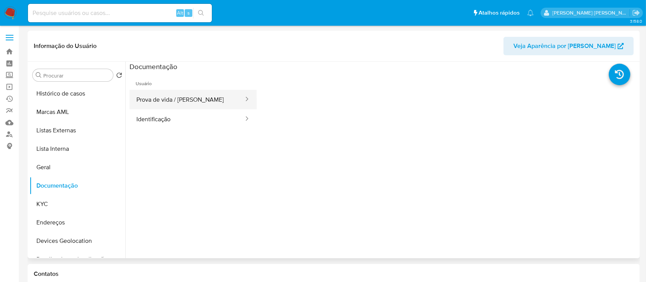
click at [167, 98] on button "Prova de vida / Selfie" at bounding box center [186, 100] width 115 height 20
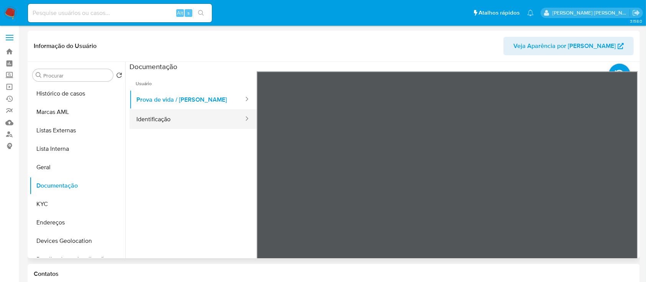
click at [158, 124] on button "Identificação" at bounding box center [186, 119] width 115 height 20
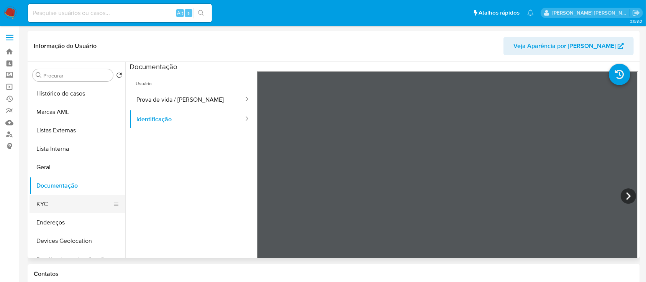
click at [49, 204] on button "KYC" at bounding box center [74, 204] width 90 height 18
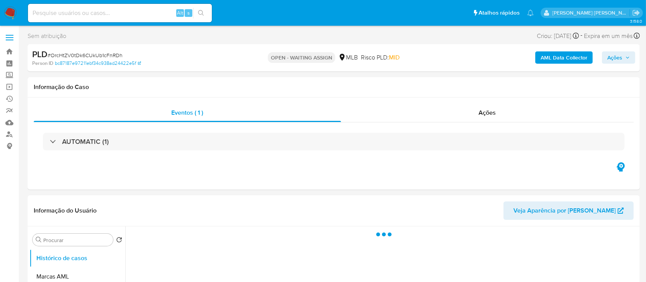
click at [87, 55] on span "# OrcHtZV0tDk6CUkUb1cFnRDh" at bounding box center [85, 55] width 75 height 8
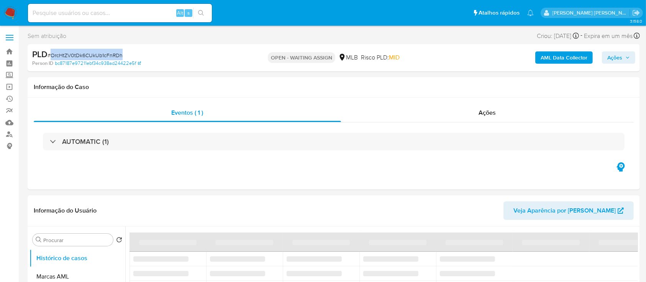
copy span "OrcHtZV0tDk6CUkUb1cFnRDh"
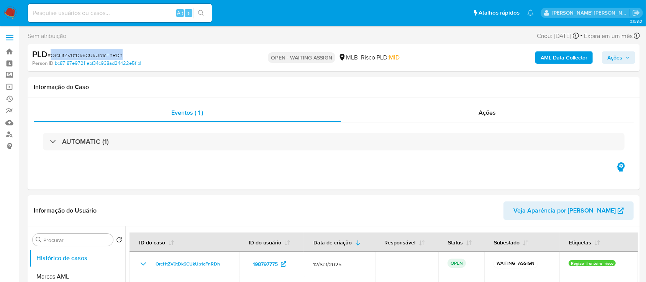
select select "10"
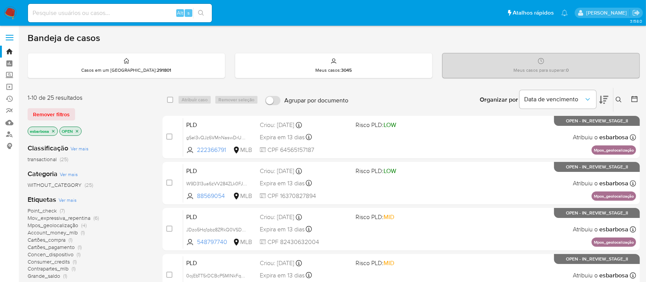
click at [616, 97] on icon at bounding box center [619, 100] width 6 height 6
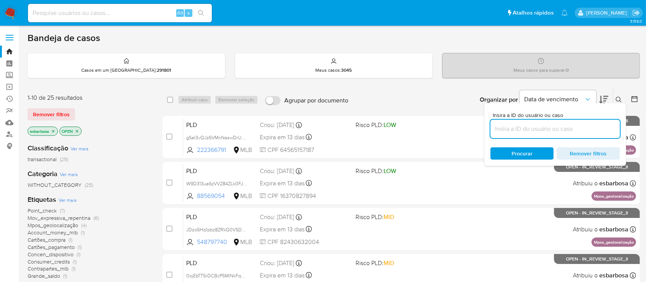
click at [532, 128] on input at bounding box center [554, 129] width 129 height 10
type input "OrcHtZV0tDk6CUkUb1cFnRDh"
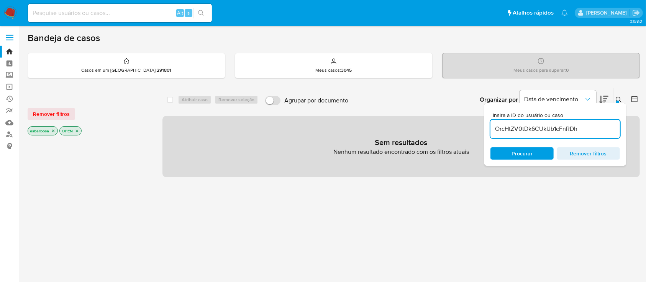
click at [78, 131] on icon "close-filter" at bounding box center [77, 130] width 5 height 5
click at [55, 130] on icon "close-filter" at bounding box center [53, 130] width 5 height 5
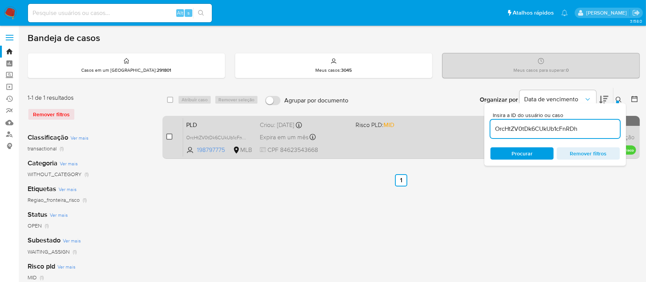
click at [168, 137] on input "checkbox" at bounding box center [169, 136] width 6 height 6
checkbox input "true"
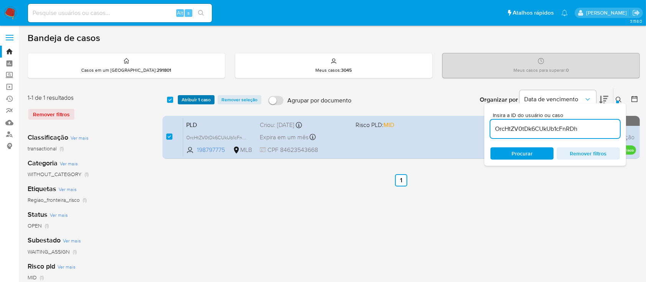
click at [194, 103] on span "Atribuir 1 caso" at bounding box center [196, 100] width 29 height 8
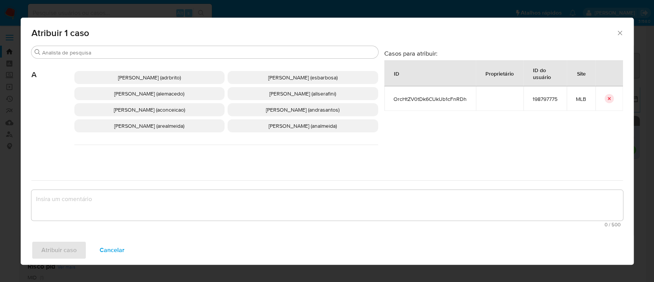
click at [268, 77] on span "Alessandra Da Silva Barbosa (esbarbosa)" at bounding box center [302, 78] width 69 height 8
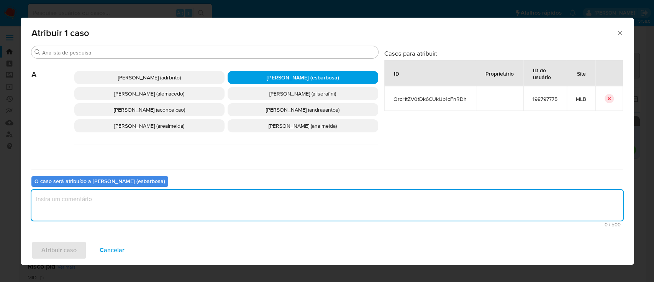
click at [169, 203] on textarea "assign-modal" at bounding box center [327, 205] width 592 height 31
paste textarea "OrcHtZV0tDk6CUkUb1cFnRDh"
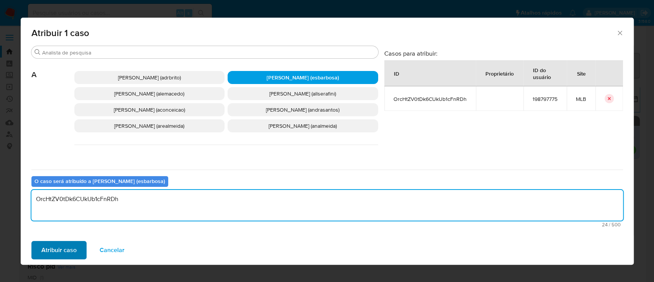
type textarea "OrcHtZV0tDk6CUkUb1cFnRDh"
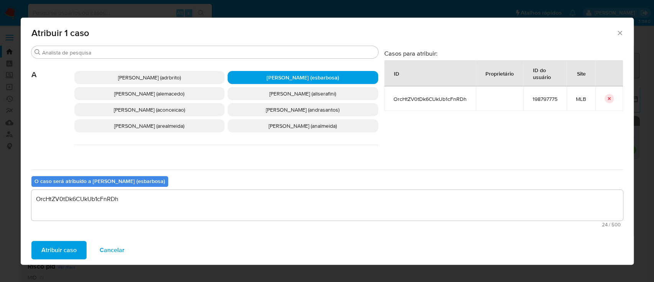
click at [61, 251] on span "Atribuir caso" at bounding box center [58, 249] width 35 height 17
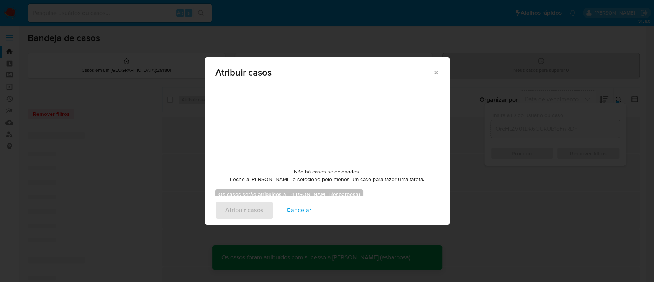
checkbox input "false"
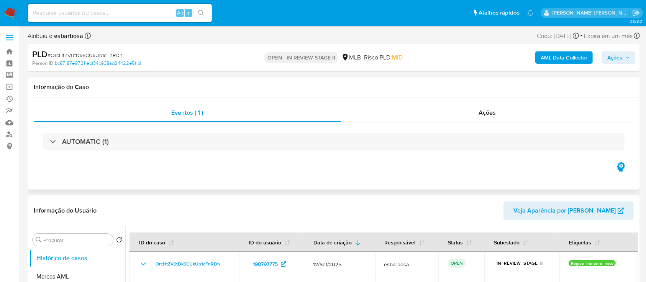
select select "10"
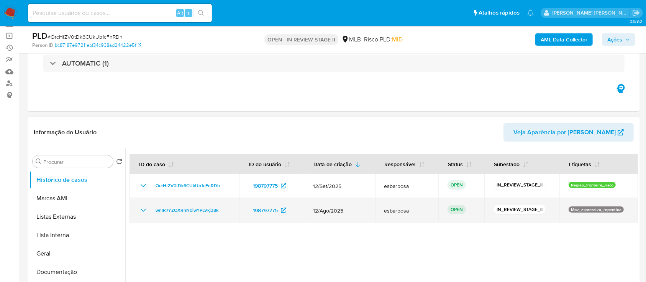
drag, startPoint x: 151, startPoint y: 208, endPoint x: 223, endPoint y: 211, distance: 72.4
click at [223, 211] on div "wnlR7YZOXRhN0iwYPLVkj38k" at bounding box center [184, 209] width 91 height 9
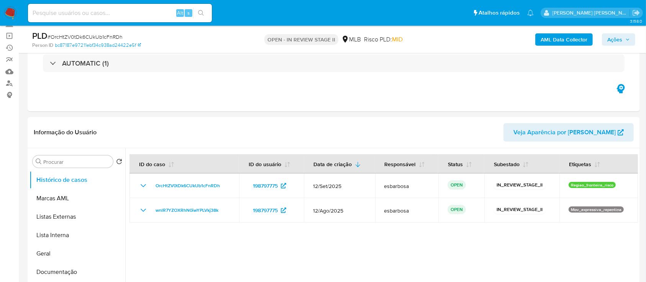
click at [613, 38] on span "Ações" at bounding box center [614, 39] width 15 height 12
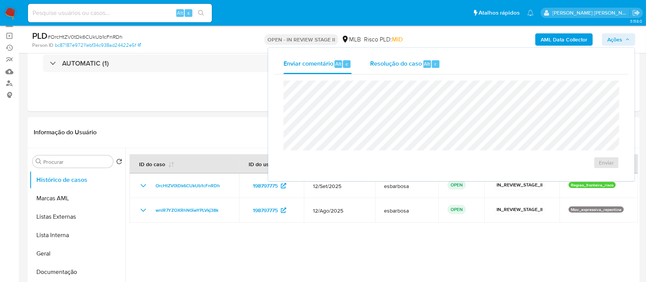
click at [406, 62] on span "Resolução do caso" at bounding box center [396, 63] width 52 height 9
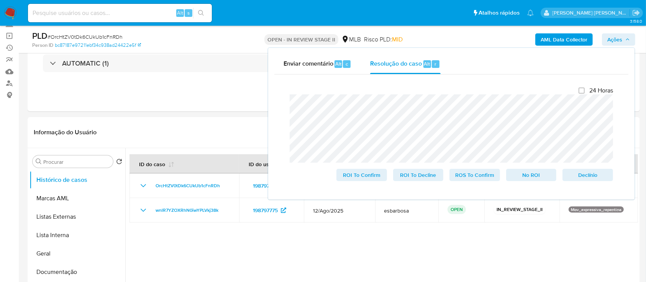
click at [0, 0] on lt-span "[PERSON_NAME]" at bounding box center [0, 0] width 0 height 0
click at [523, 175] on span "No ROI" at bounding box center [531, 174] width 40 height 11
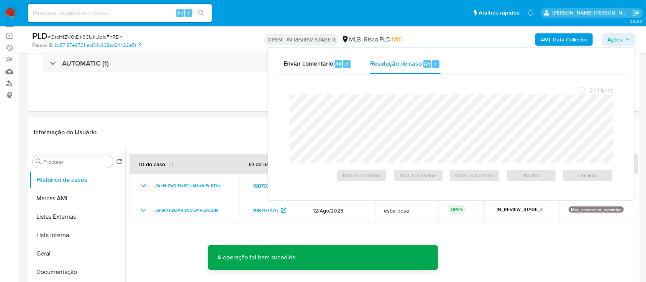
click at [94, 36] on span "# OrcHtZV0tDk6CUkUb1cFnRDh" at bounding box center [85, 37] width 75 height 8
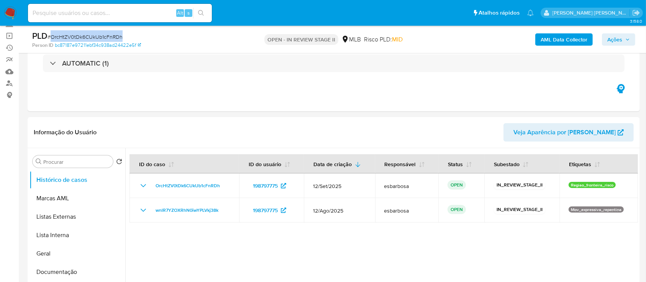
copy span "OrcHtZV0tDk6CUkUb1cFnRDh"
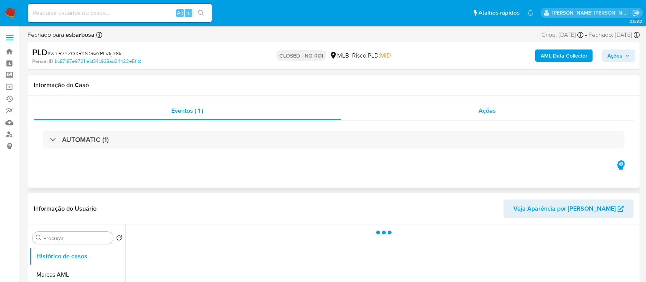
click at [419, 118] on div "Ações" at bounding box center [487, 111] width 293 height 18
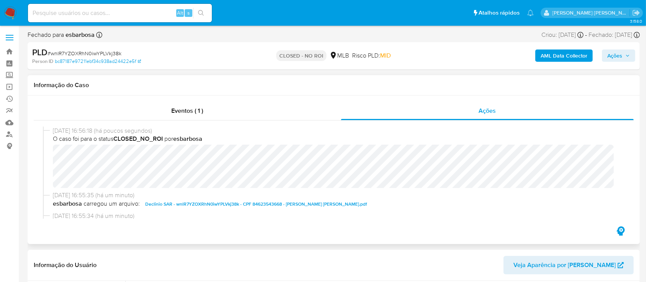
select select "10"
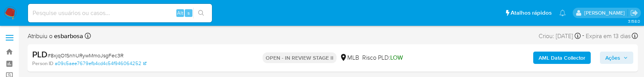
select select "10"
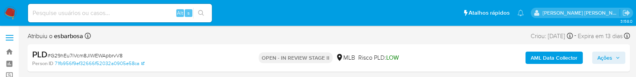
select select "10"
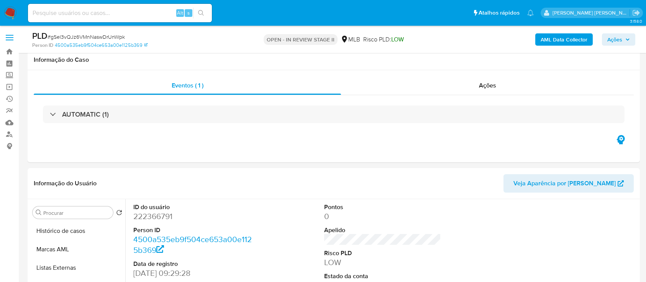
scroll to position [95, 0]
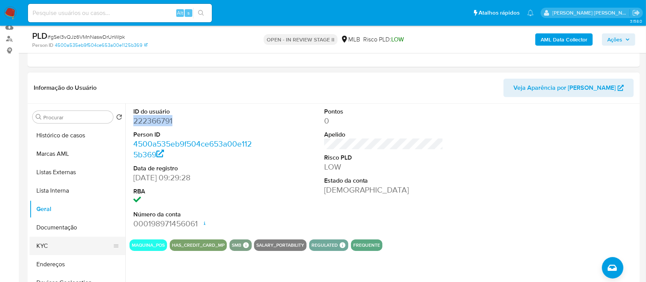
click at [65, 247] on button "KYC" at bounding box center [74, 245] width 90 height 18
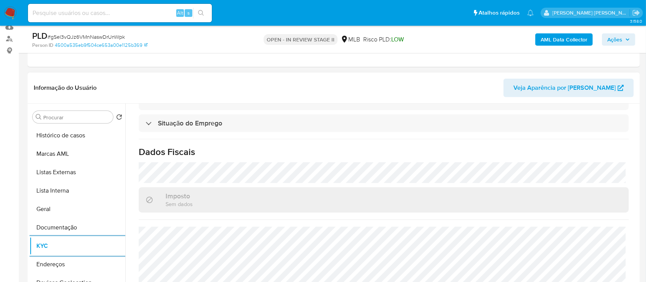
scroll to position [147, 0]
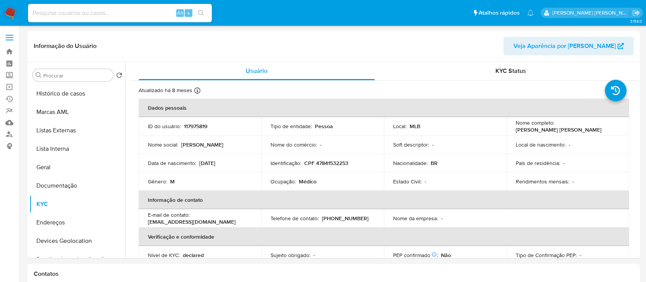
select select "10"
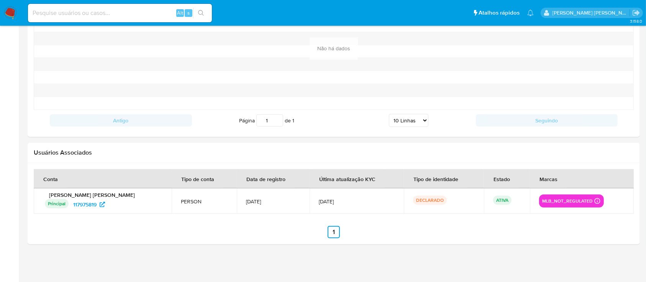
scroll to position [333, 0]
